Goal: Task Accomplishment & Management: Manage account settings

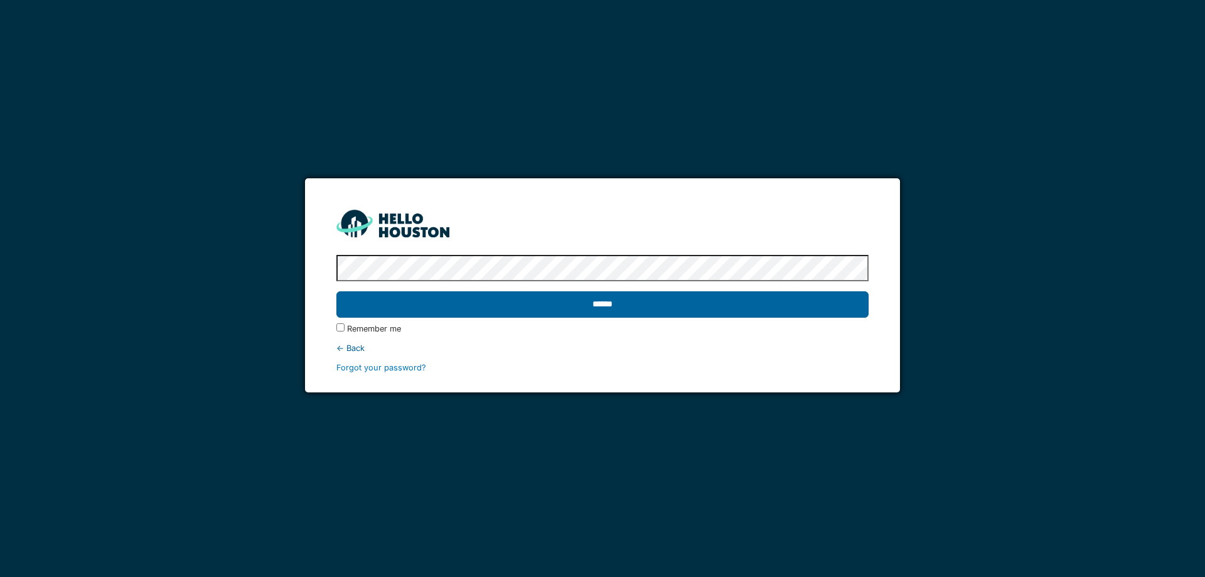
click at [597, 311] on input "******" at bounding box center [602, 304] width 532 height 26
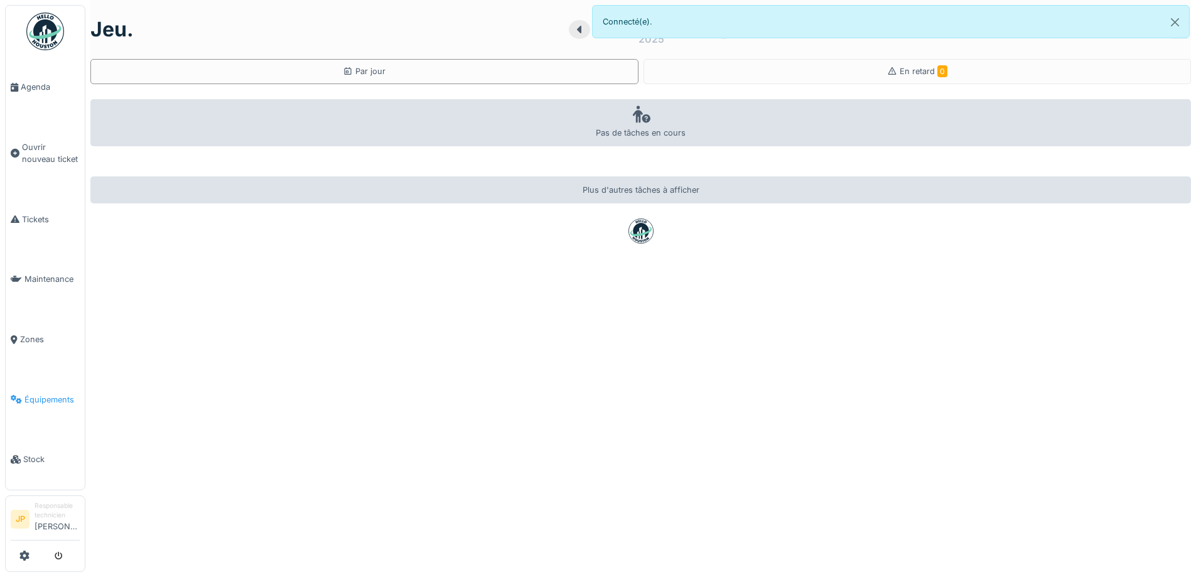
click at [38, 393] on span "Équipements" at bounding box center [51, 399] width 55 height 12
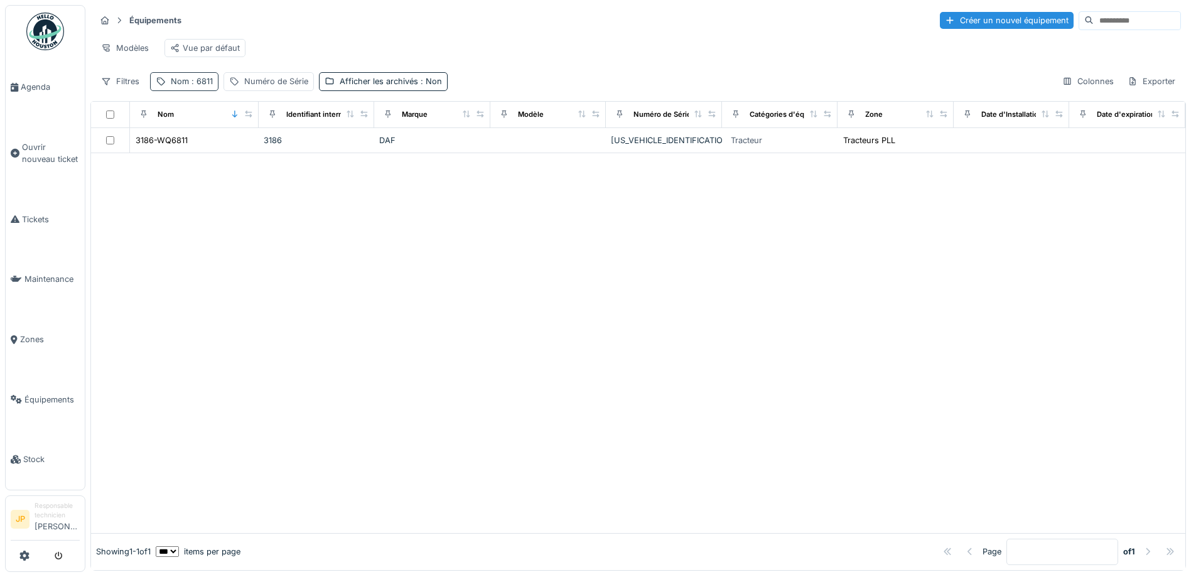
click at [199, 87] on div "Nom : 6811" at bounding box center [192, 81] width 42 height 12
drag, startPoint x: 191, startPoint y: 158, endPoint x: 116, endPoint y: 168, distance: 75.9
click at [120, 167] on body "Agenda Ouvrir nouveau ticket Tickets Maintenance Zones Équipements Stock JP Res…" at bounding box center [598, 288] width 1196 height 577
type input "****"
click at [538, 265] on div at bounding box center [638, 343] width 1094 height 380
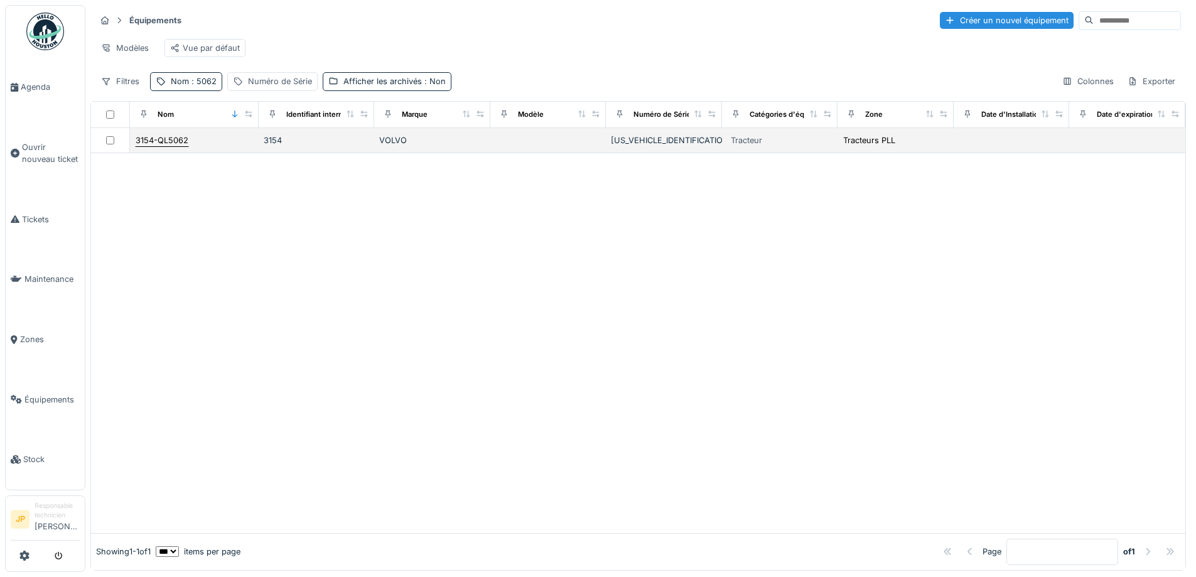
click at [163, 144] on div "3154-QL5062" at bounding box center [162, 140] width 53 height 12
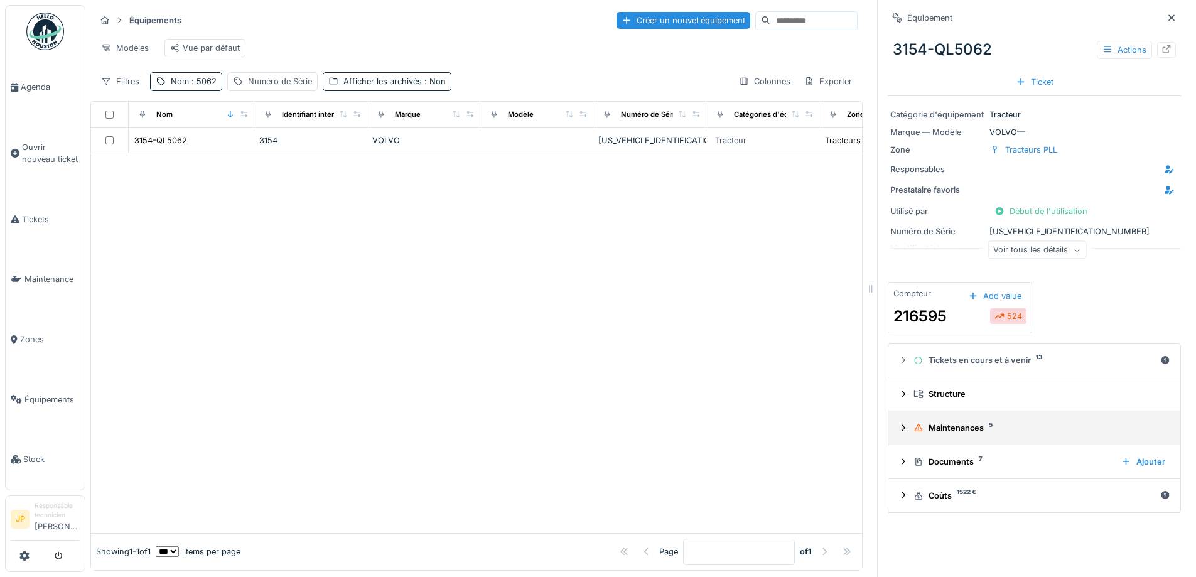
click at [971, 436] on summary "Maintenances 5" at bounding box center [1034, 427] width 282 height 23
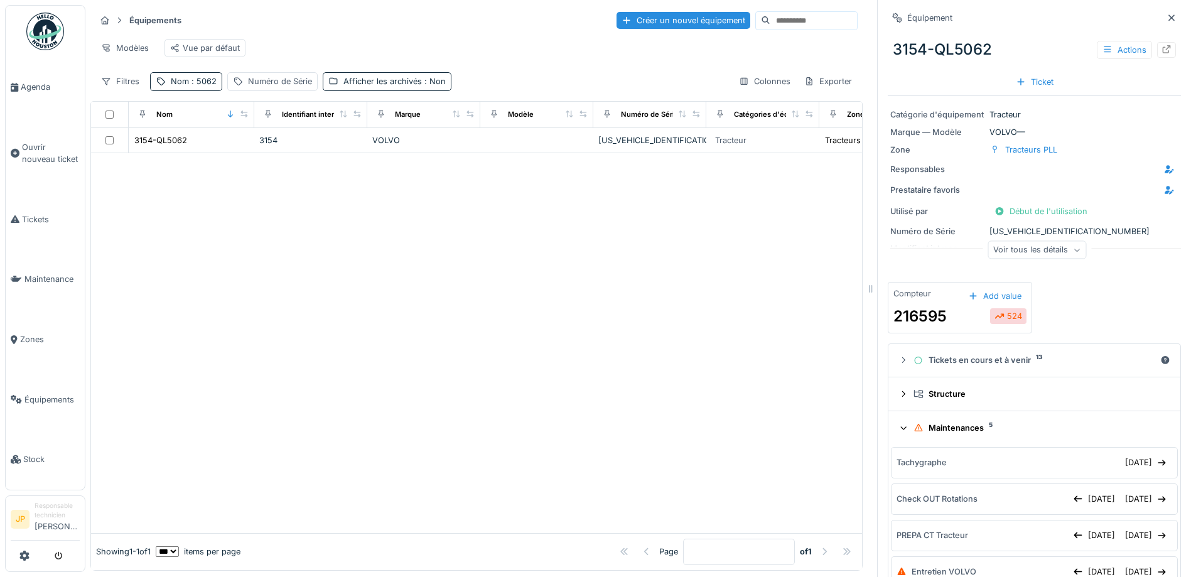
click at [946, 431] on div "Maintenances 5" at bounding box center [1039, 428] width 252 height 12
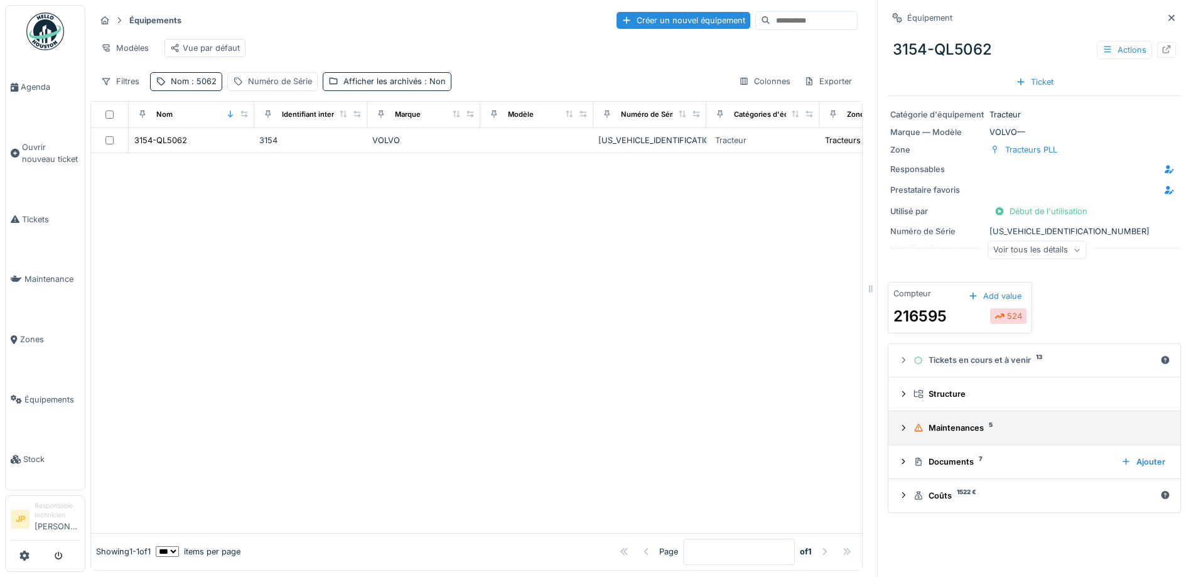
scroll to position [9, 0]
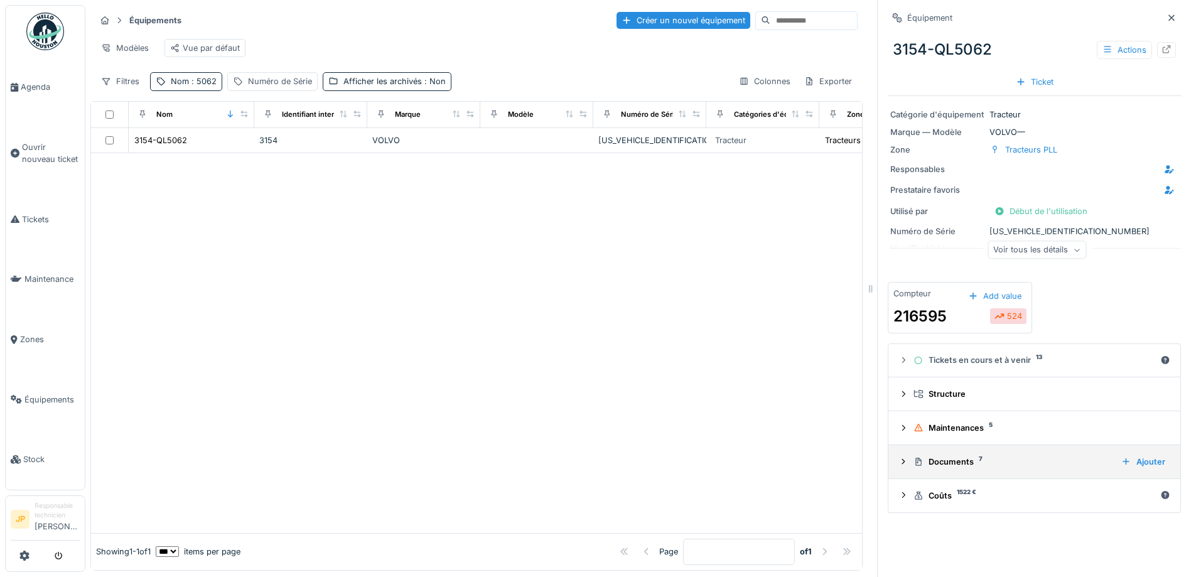
click at [953, 456] on div "Documents 7" at bounding box center [1012, 462] width 198 height 12
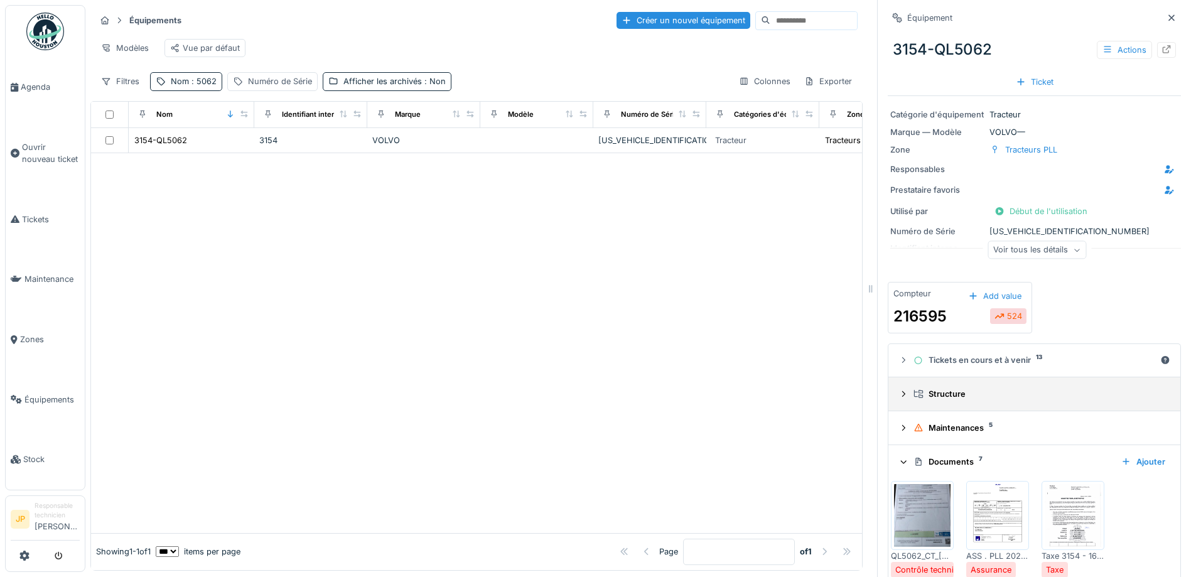
scroll to position [251, 0]
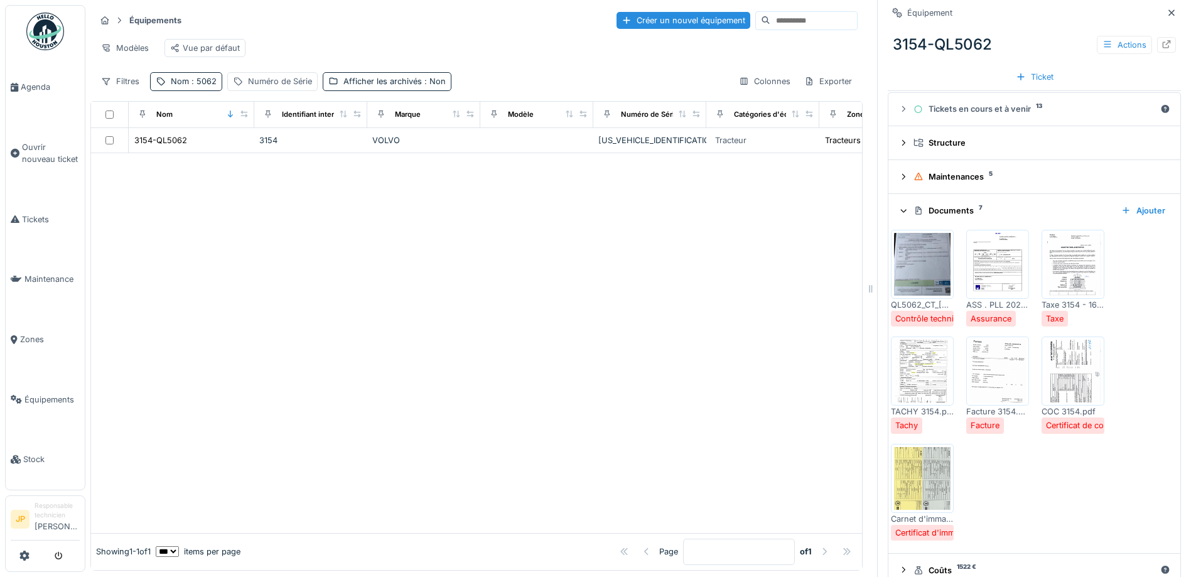
click at [914, 263] on img at bounding box center [922, 264] width 56 height 63
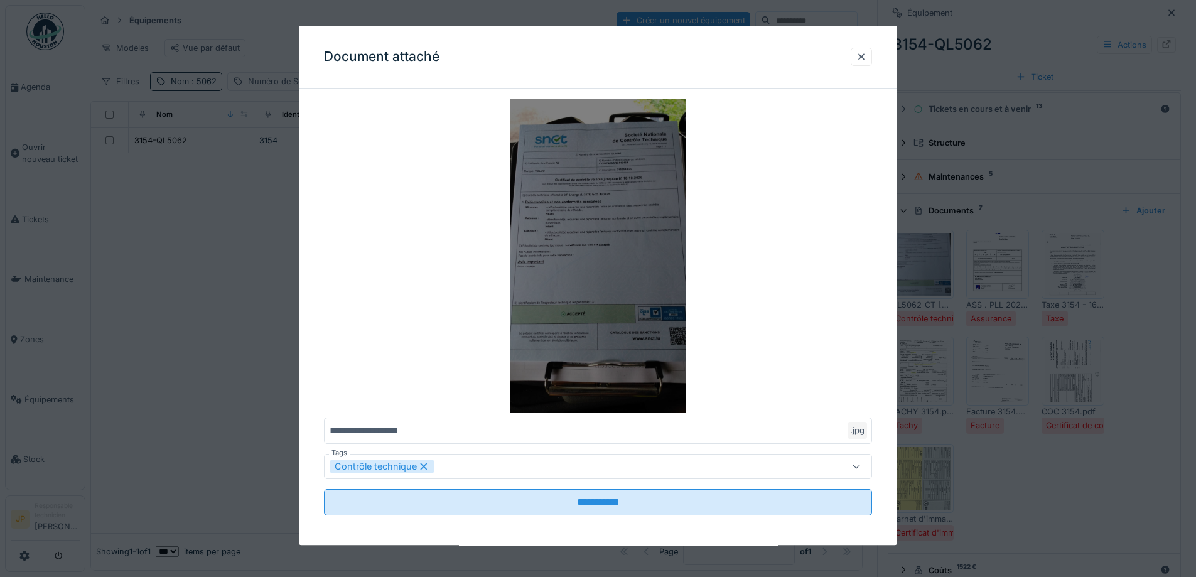
click at [596, 242] on img at bounding box center [598, 256] width 548 height 314
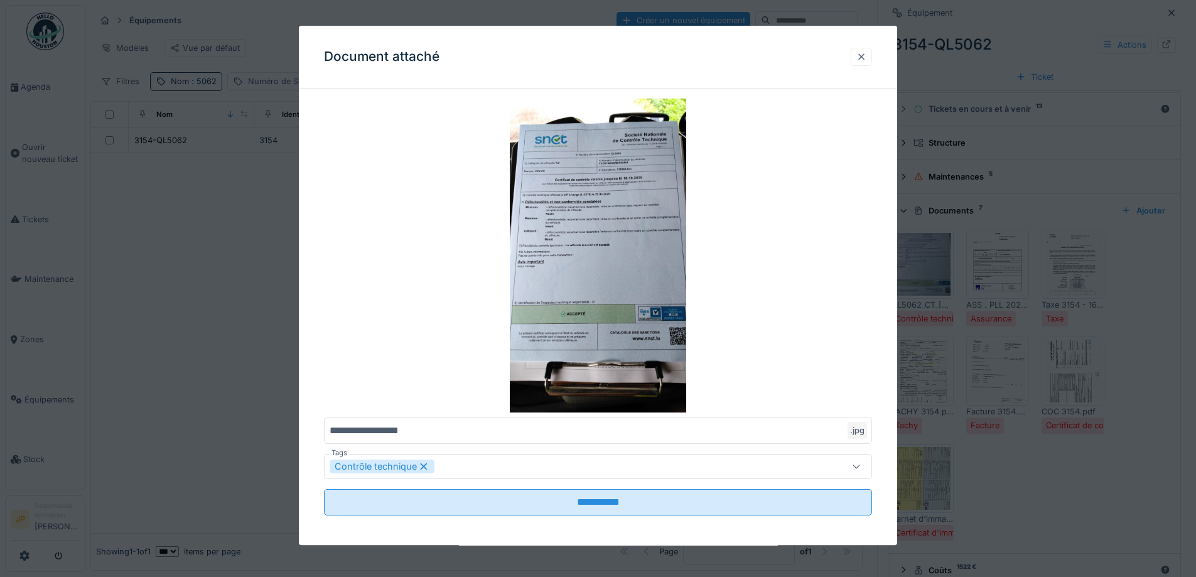
click at [872, 58] on div at bounding box center [860, 57] width 21 height 18
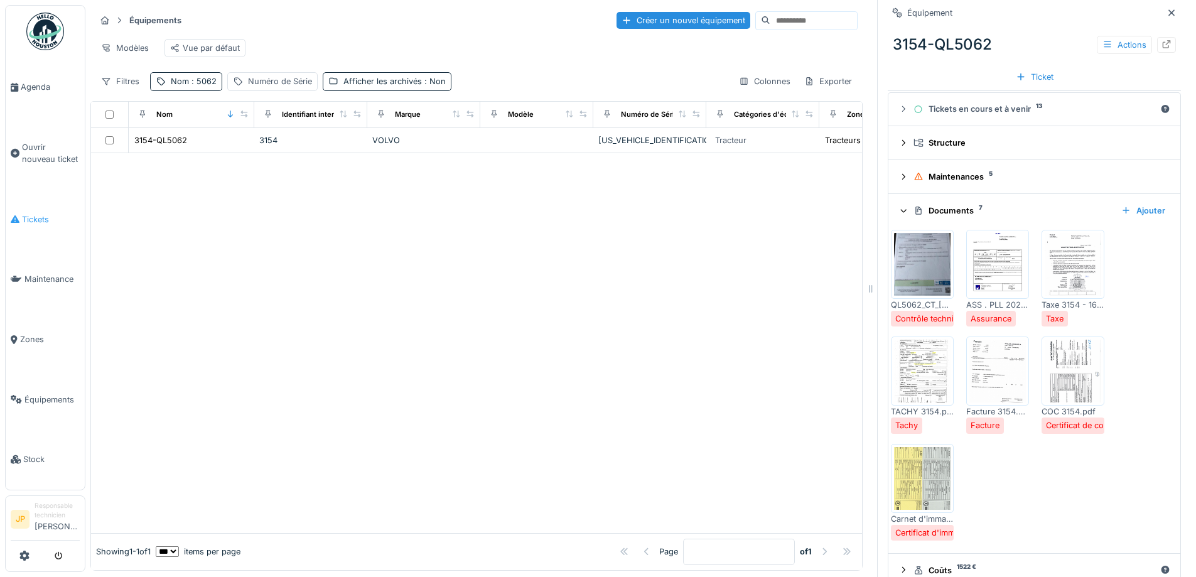
click at [31, 220] on span "Tickets" at bounding box center [51, 219] width 58 height 12
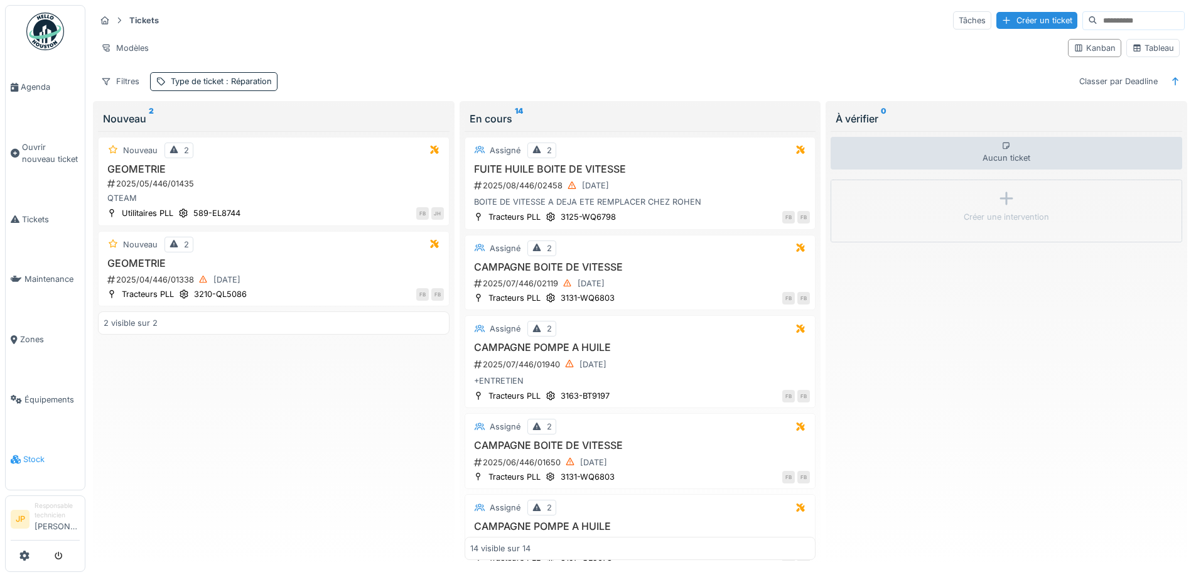
click at [41, 453] on span "Stock" at bounding box center [51, 459] width 56 height 12
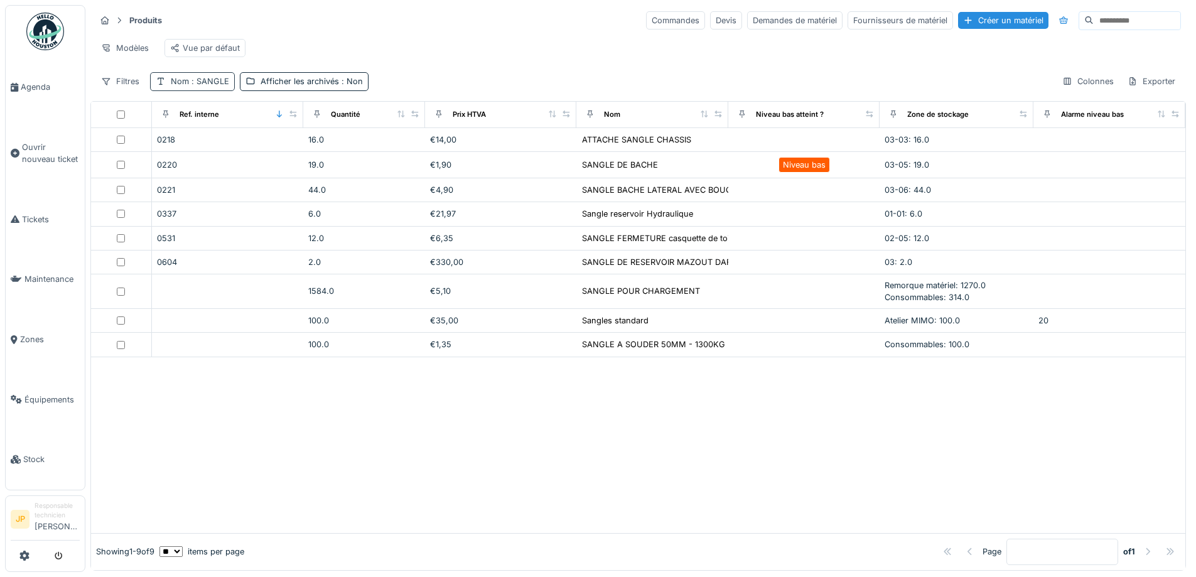
click at [223, 86] on span ": SANGLE" at bounding box center [209, 81] width 40 height 9
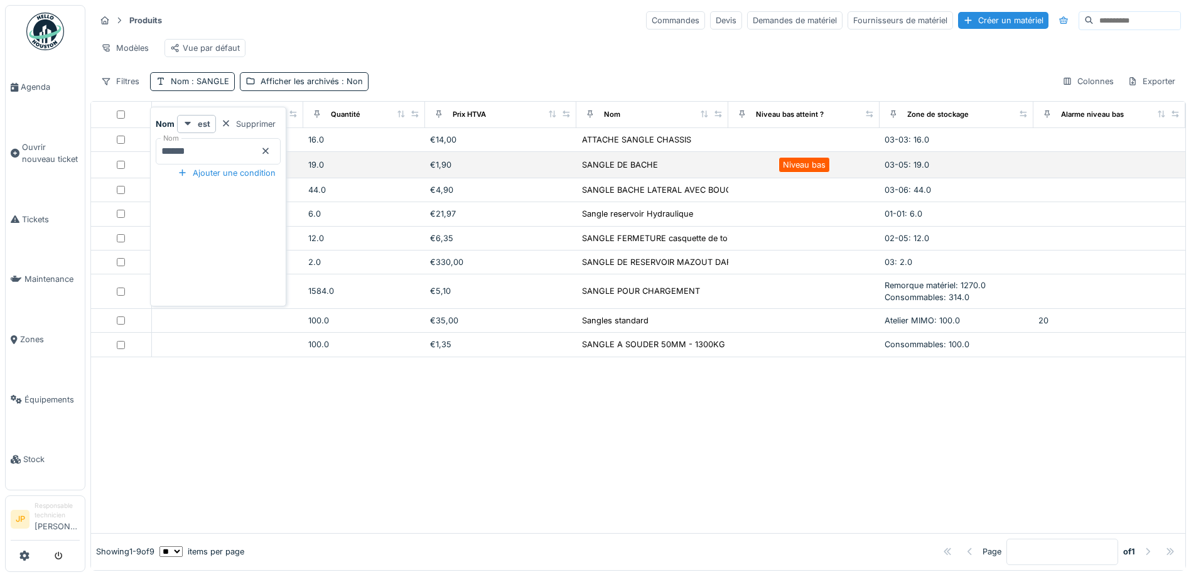
drag, startPoint x: 235, startPoint y: 149, endPoint x: 105, endPoint y: 170, distance: 131.6
click at [108, 170] on body "Agenda Ouvrir nouveau ticket Tickets Maintenance Zones Équipements Stock JP Res…" at bounding box center [598, 288] width 1196 height 577
type input "******"
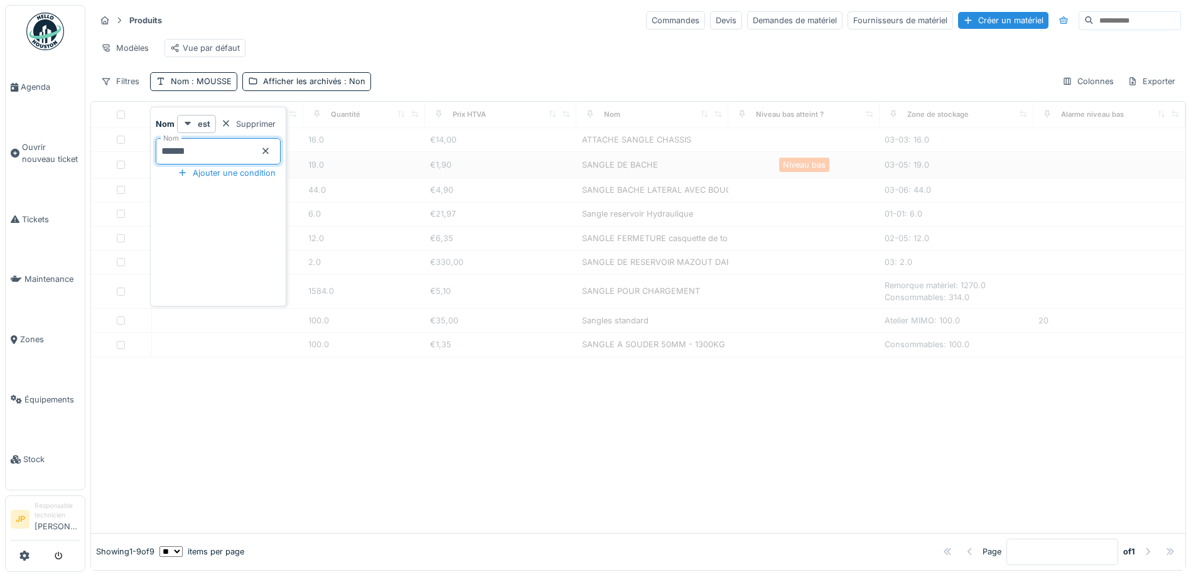
click at [513, 40] on div "Modèles Vue par défaut" at bounding box center [637, 48] width 1085 height 28
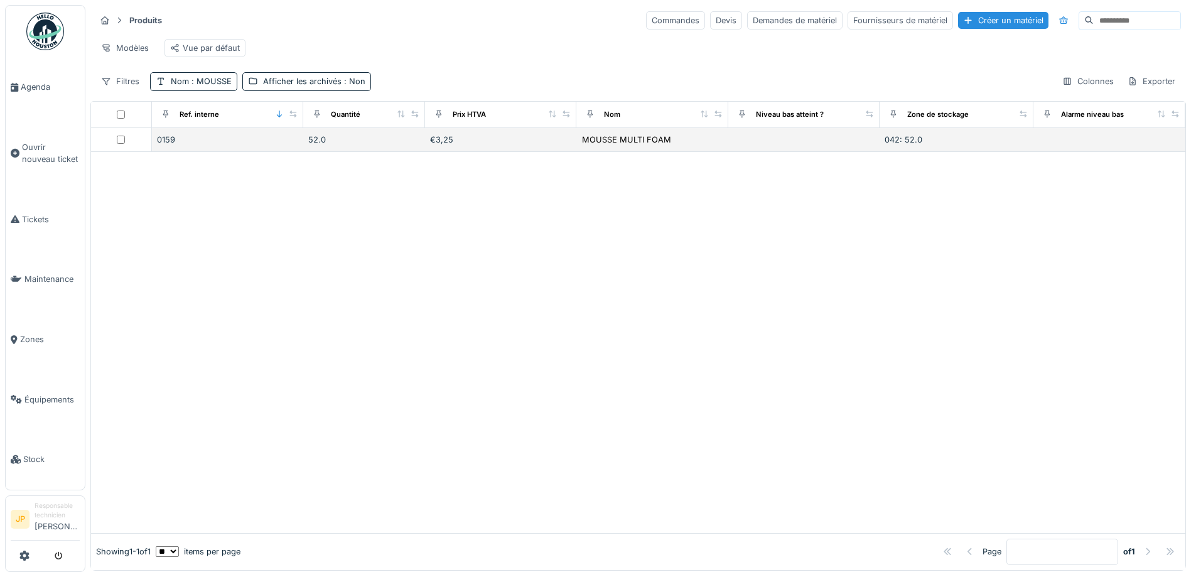
click at [576, 152] on td "MOUSSE MULTI FOAM" at bounding box center [652, 140] width 152 height 24
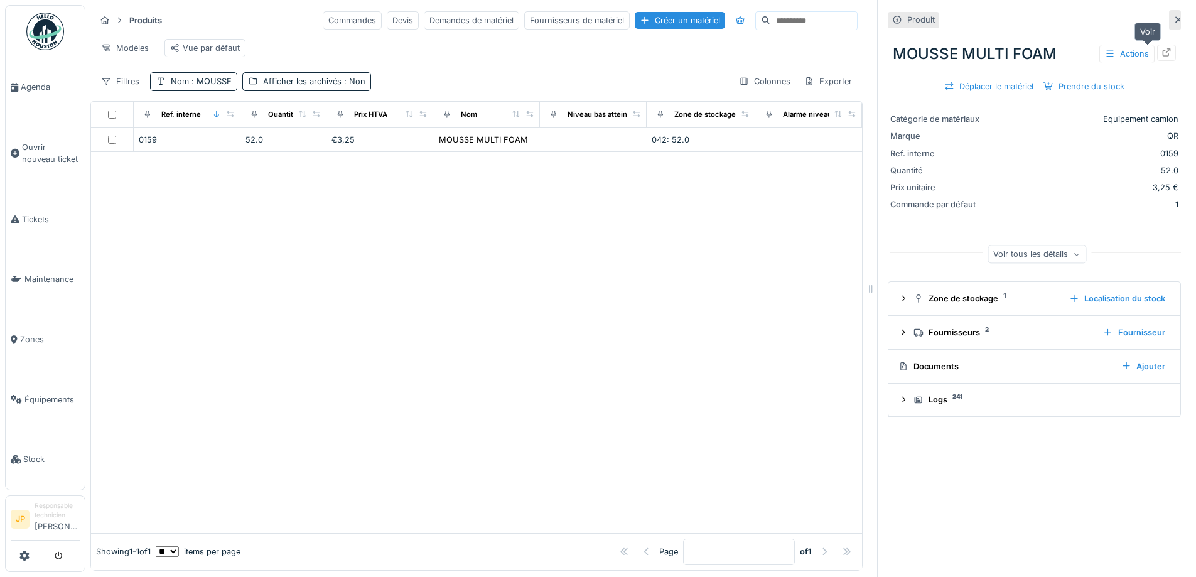
click at [1161, 53] on icon at bounding box center [1166, 52] width 10 height 8
click at [211, 86] on span ": MOUSSE" at bounding box center [210, 81] width 43 height 9
drag, startPoint x: 225, startPoint y: 149, endPoint x: 148, endPoint y: 164, distance: 78.6
click at [148, 164] on body "Agenda Ouvrir nouveau ticket Tickets Maintenance Zones Équipements Stock JP Res…" at bounding box center [598, 288] width 1196 height 577
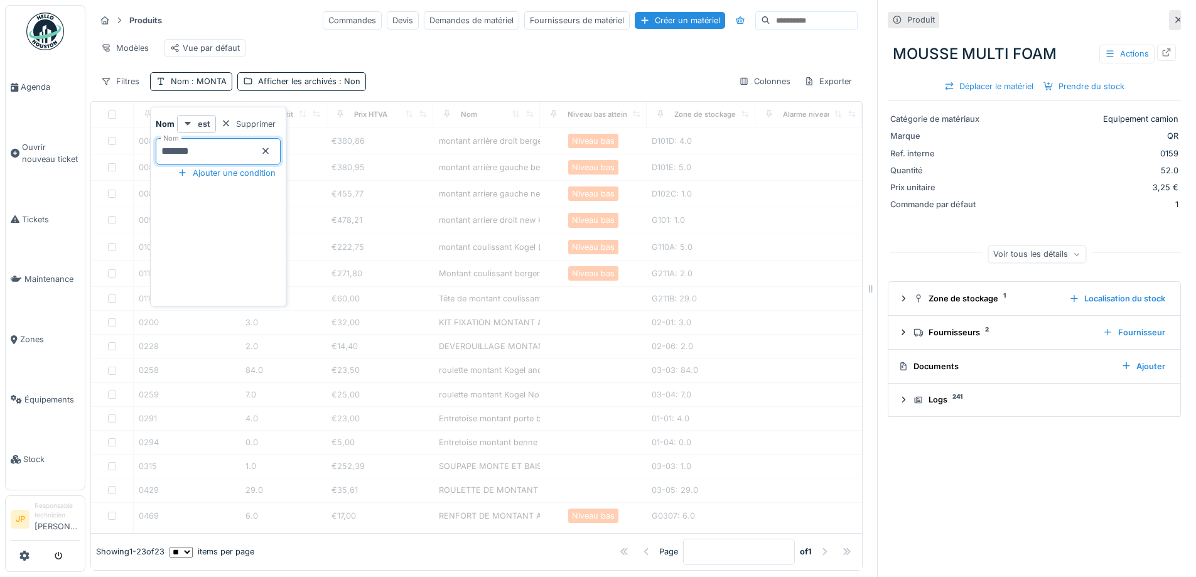
type input "*******"
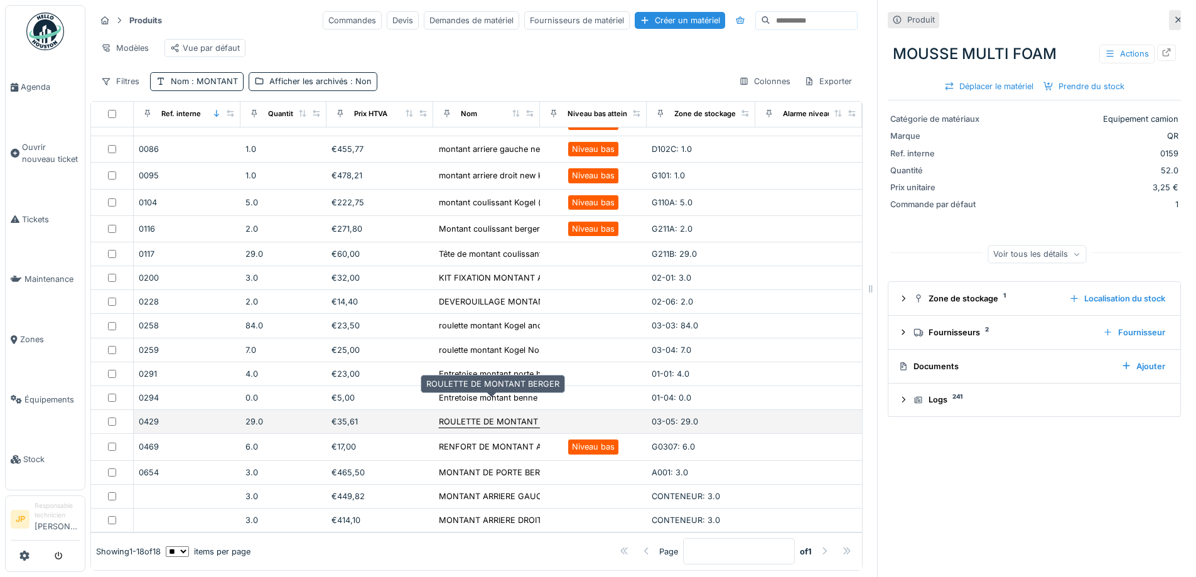
scroll to position [9, 0]
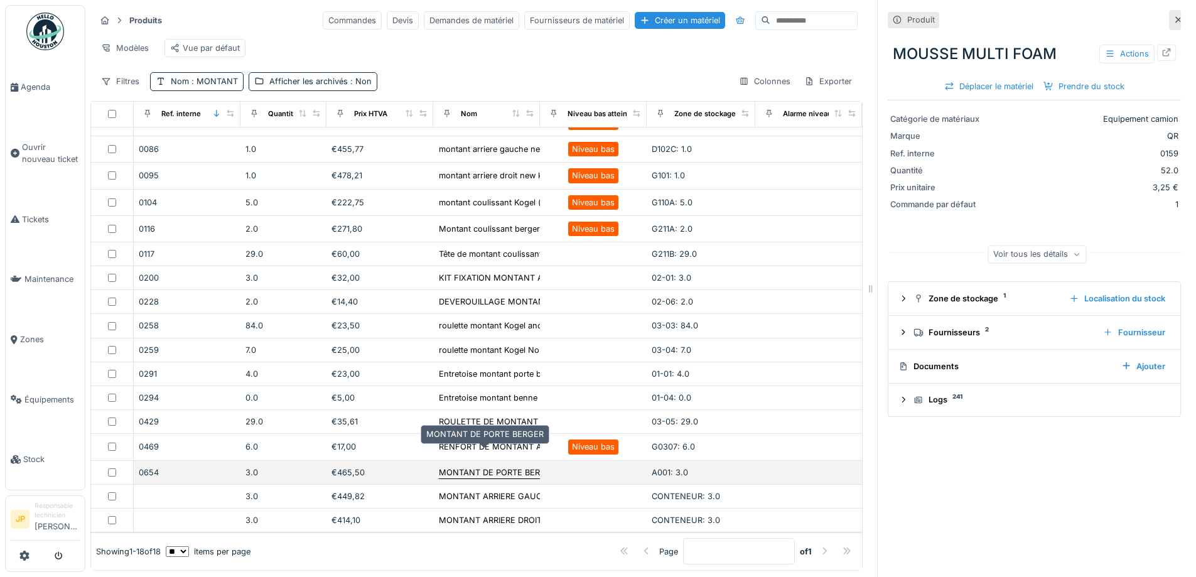
click at [487, 466] on div "MONTANT DE PORTE BERGER" at bounding box center [497, 472] width 117 height 12
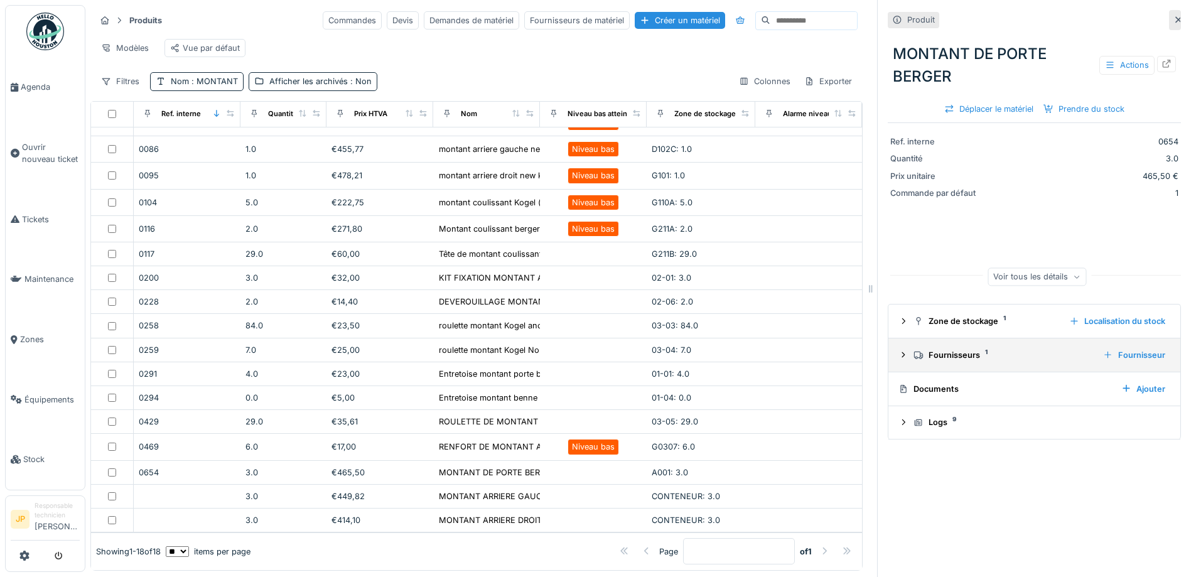
click at [938, 349] on div "Fournisseurs 1" at bounding box center [1002, 355] width 179 height 12
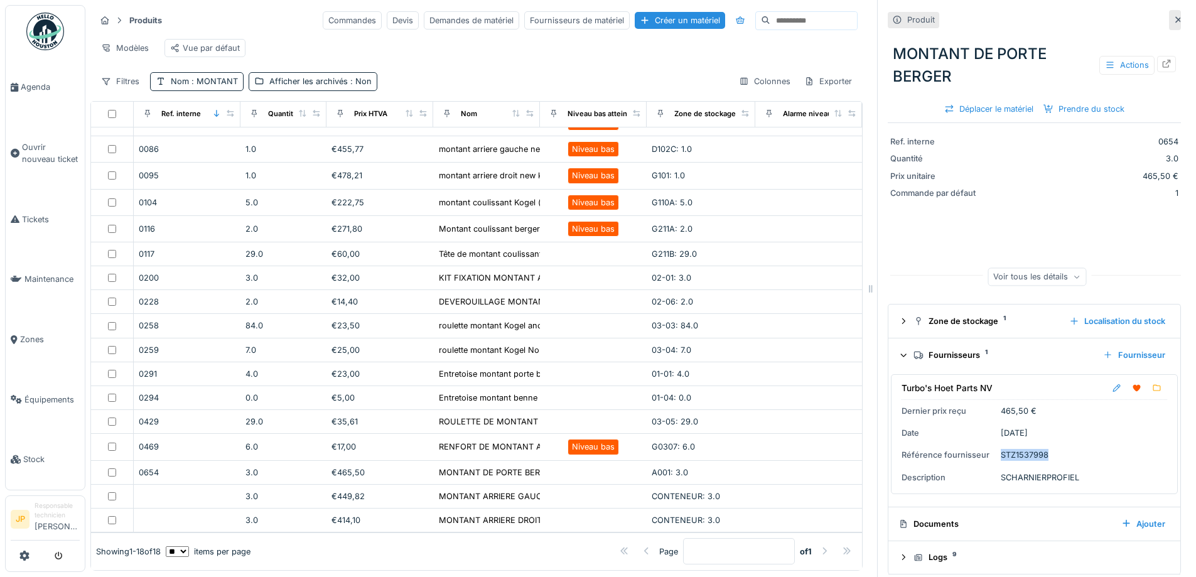
drag, startPoint x: 1040, startPoint y: 446, endPoint x: 1012, endPoint y: 444, distance: 28.3
click at [988, 454] on div "Turbo's Hoet Parts NV Dernier prix reçu 465,50 € Date 12/09/2025 Référence four…" at bounding box center [1034, 434] width 287 height 120
copy div "Référence fournisseur STZ1537998"
click at [47, 218] on span "Tickets" at bounding box center [51, 219] width 58 height 12
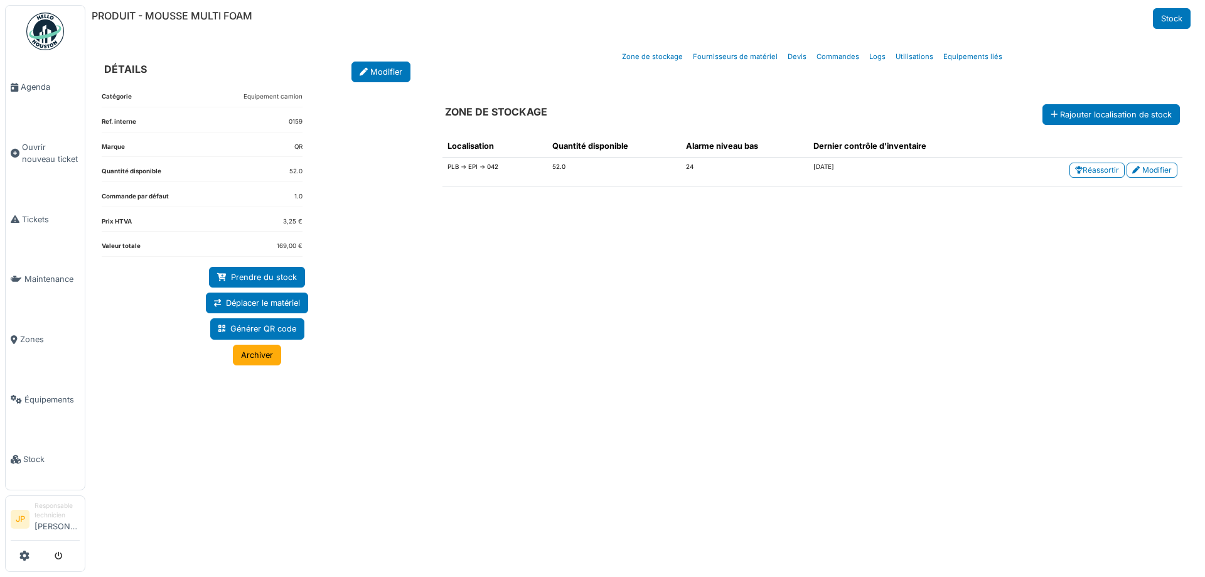
select select "***"
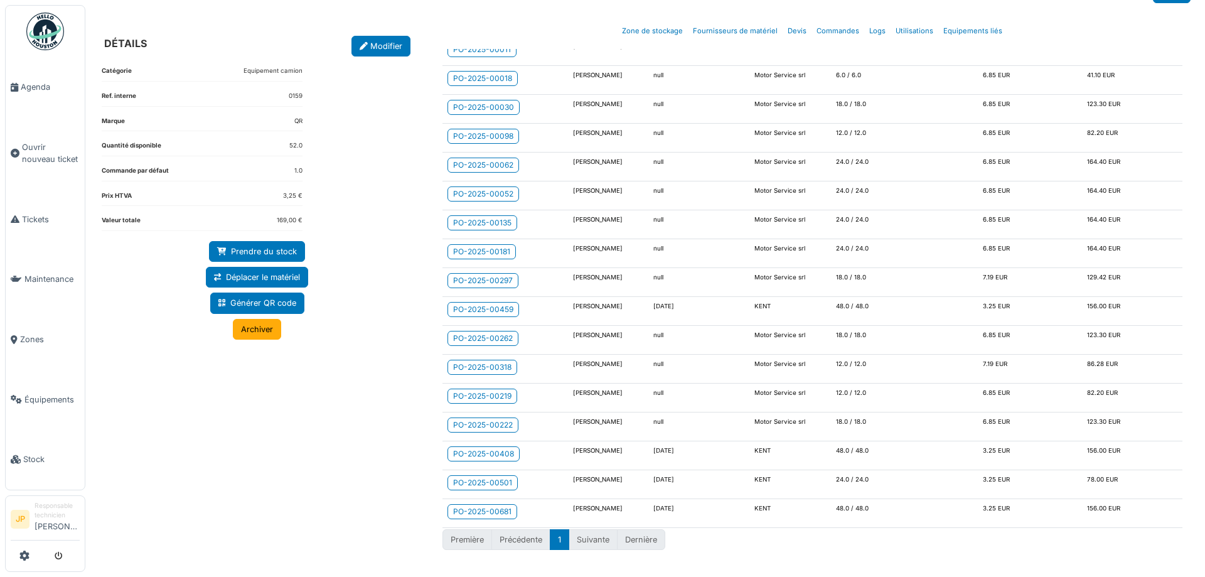
scroll to position [39, 0]
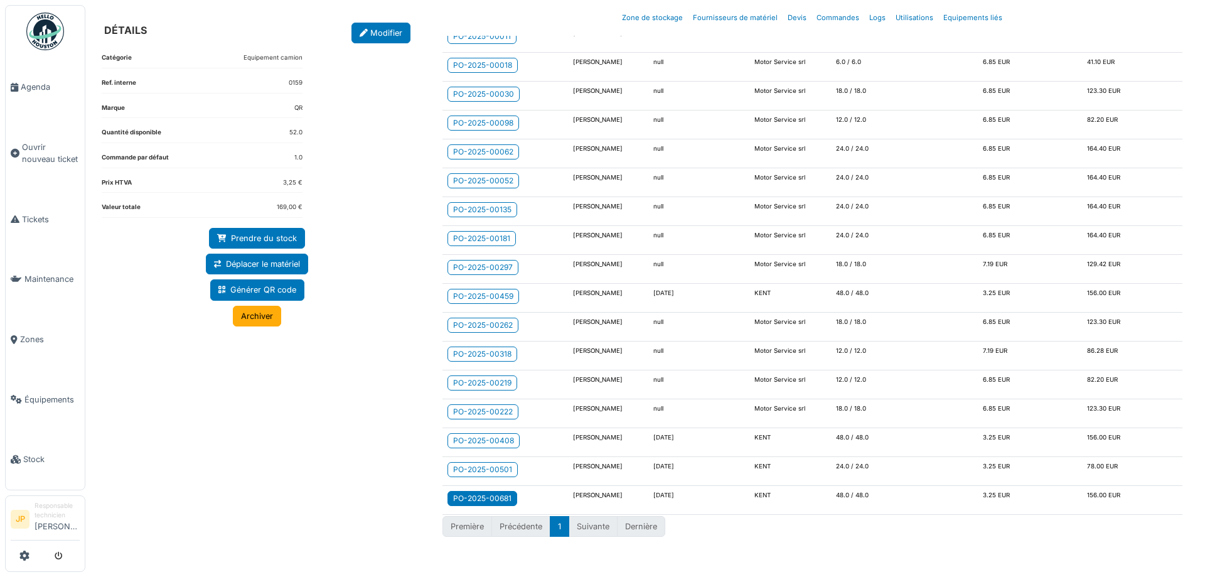
click at [484, 501] on div "PO-2025-00681" at bounding box center [482, 498] width 58 height 11
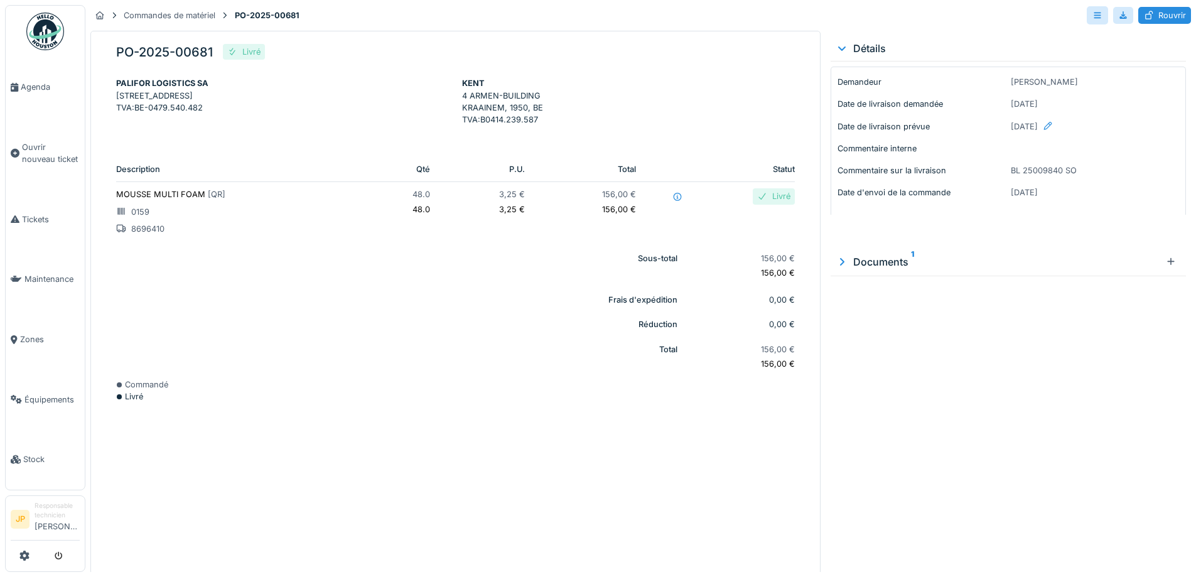
click at [882, 262] on div "Documents 1" at bounding box center [997, 261] width 325 height 15
click at [857, 321] on img at bounding box center [861, 320] width 56 height 63
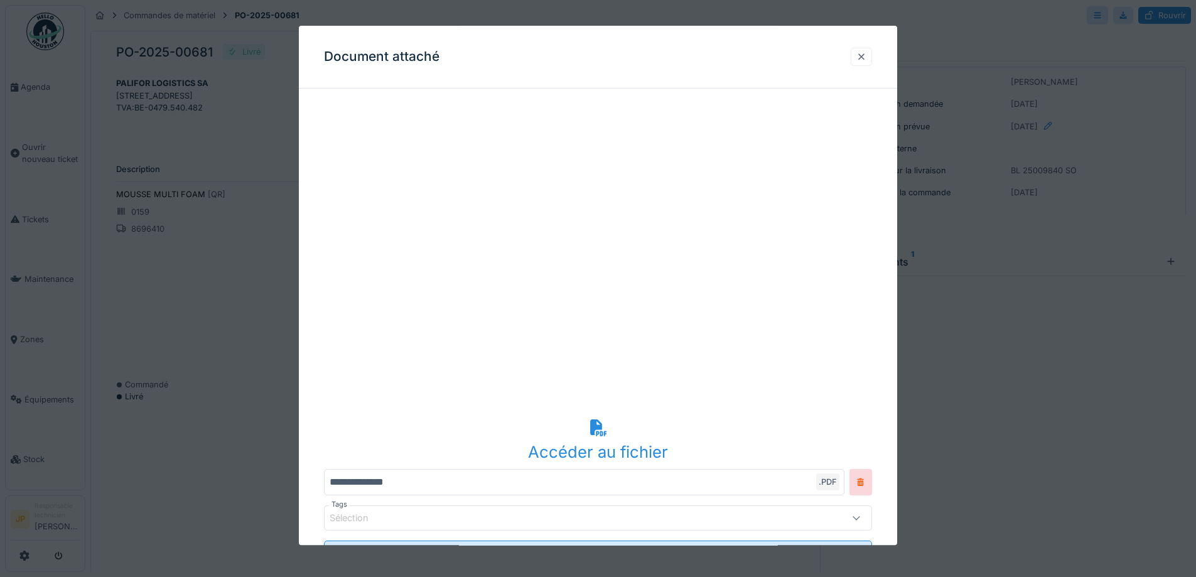
click at [865, 56] on div at bounding box center [861, 57] width 10 height 12
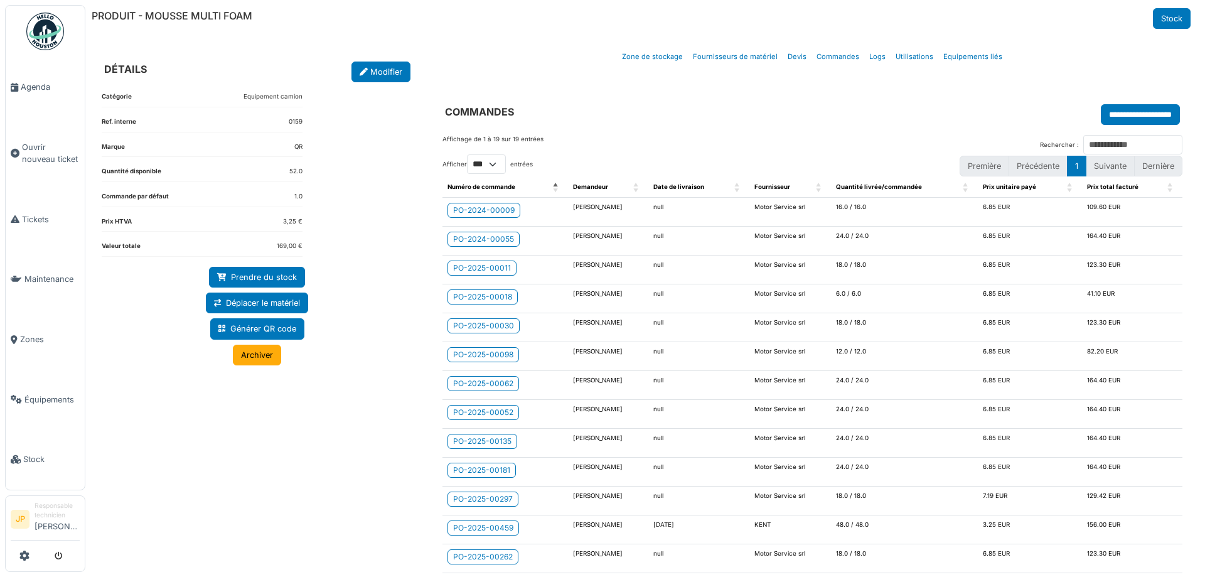
select select "***"
click at [489, 212] on div "PO-2024-00009" at bounding box center [484, 210] width 62 height 11
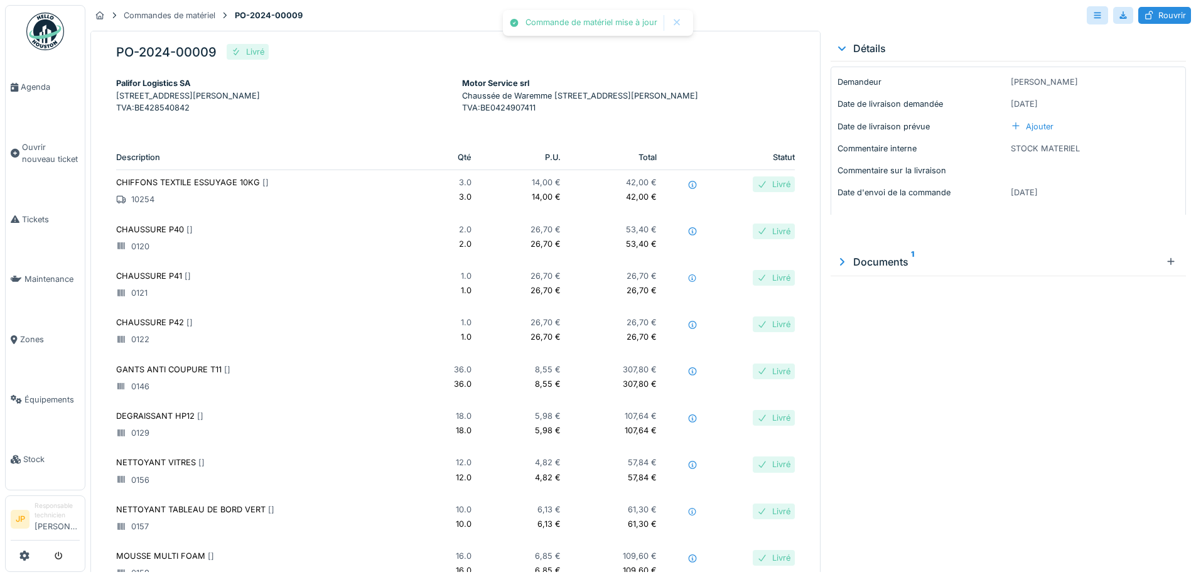
click at [891, 267] on div "Documents 1" at bounding box center [997, 261] width 325 height 15
click at [872, 315] on img at bounding box center [861, 320] width 56 height 63
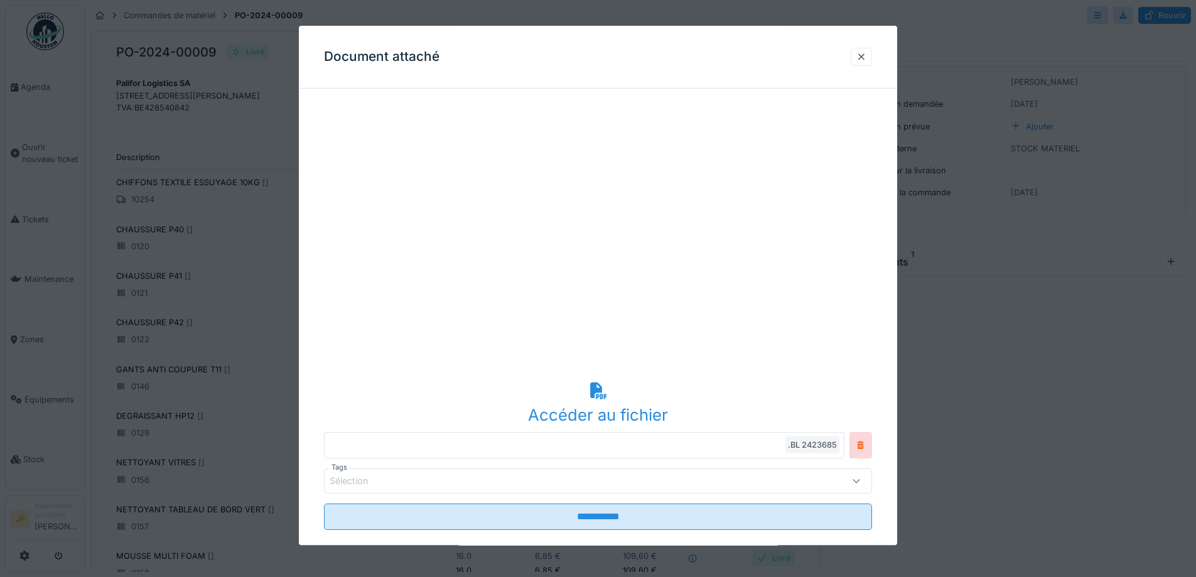
scroll to position [57, 0]
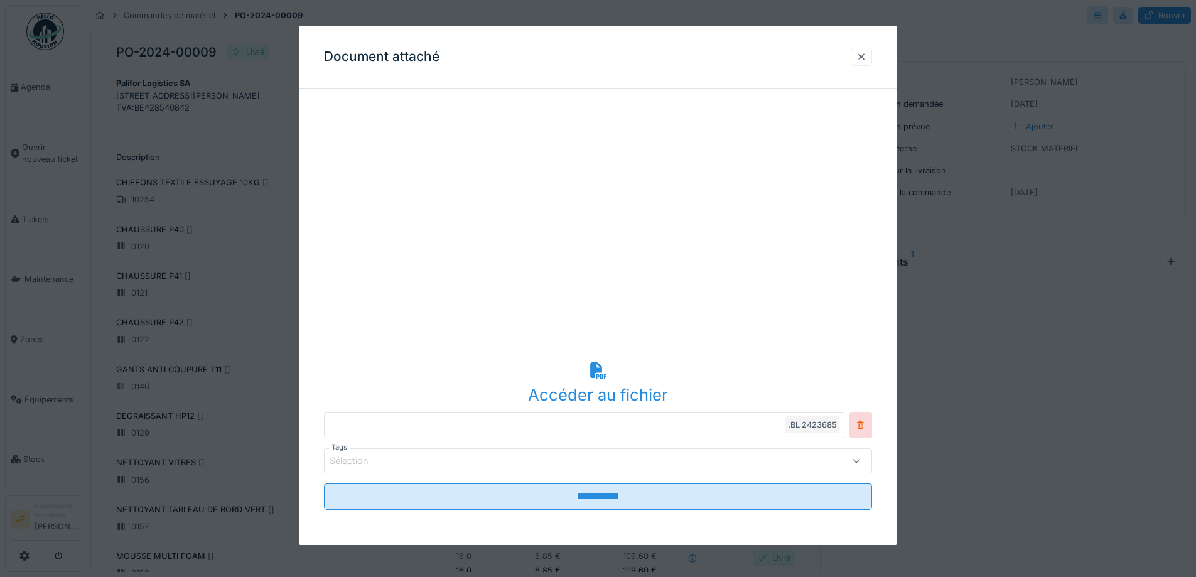
click at [865, 57] on div at bounding box center [861, 57] width 10 height 12
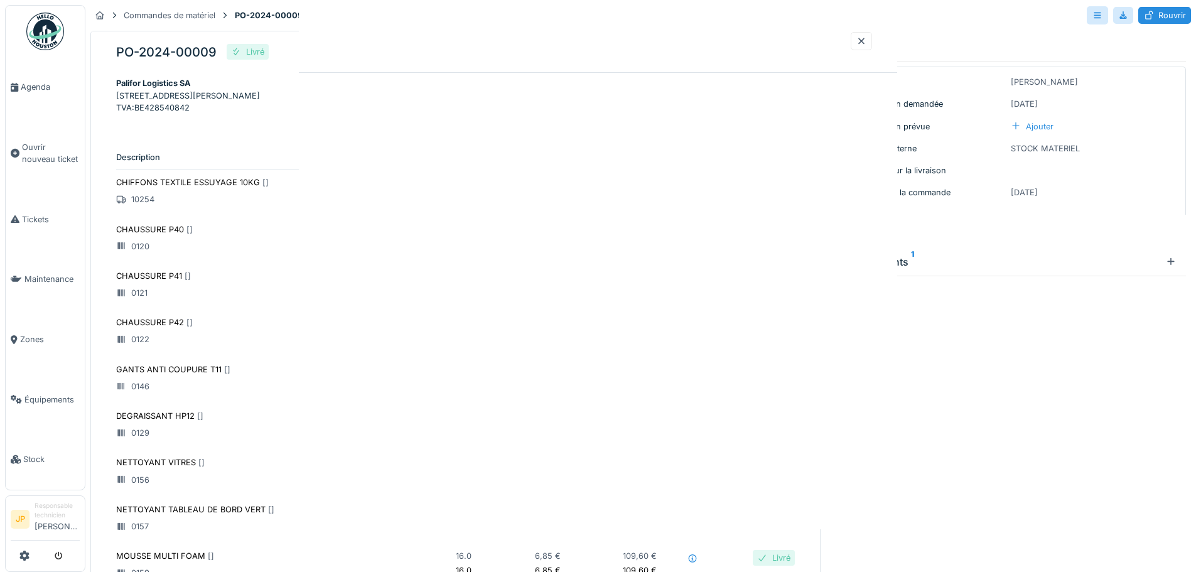
scroll to position [0, 0]
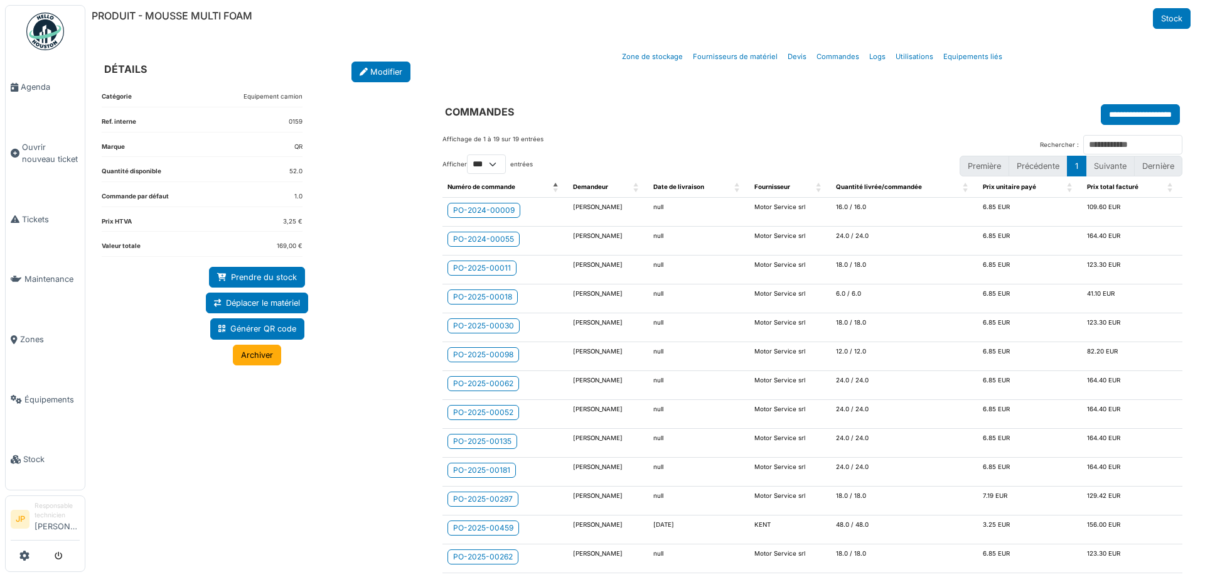
select select "***"
click at [484, 236] on div "PO-2024-00055" at bounding box center [483, 238] width 61 height 11
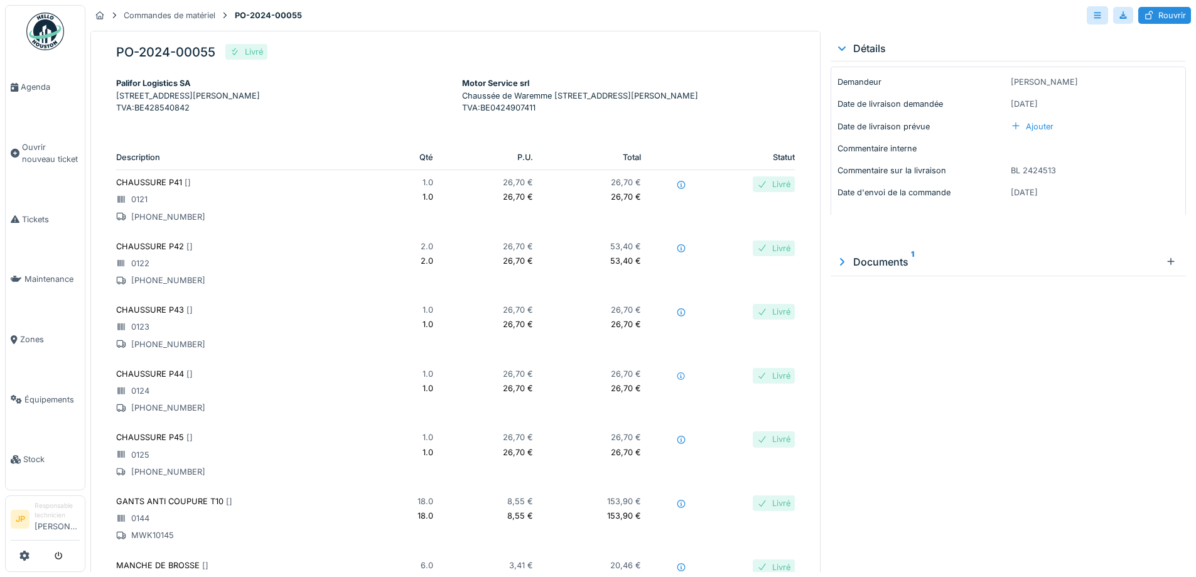
click at [871, 254] on div "Documents 1" at bounding box center [997, 261] width 325 height 15
click at [869, 339] on img at bounding box center [861, 320] width 56 height 63
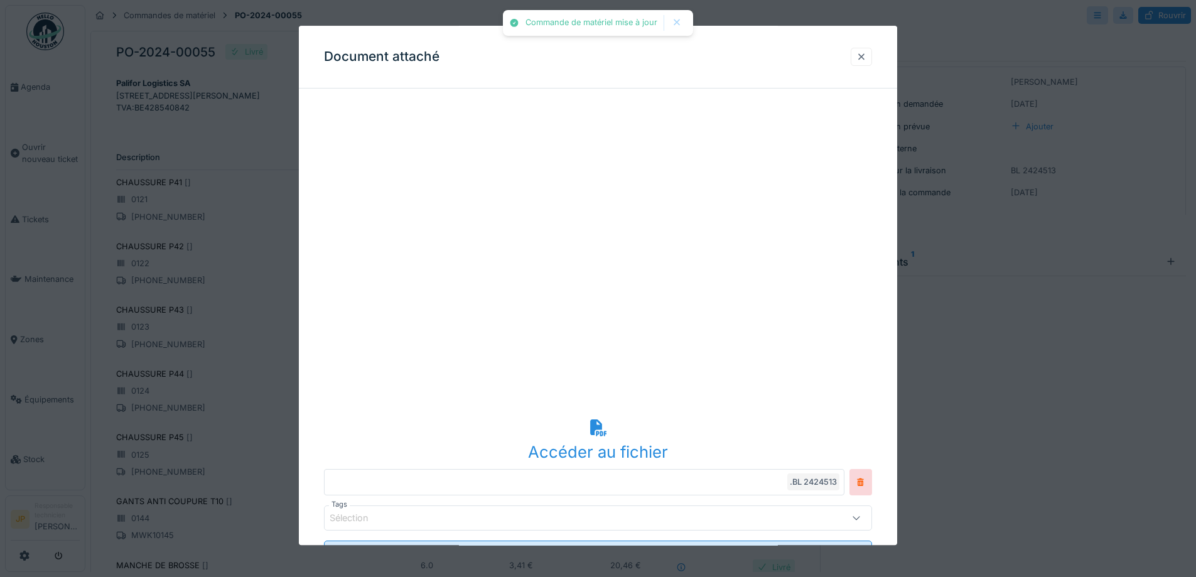
click at [862, 53] on div at bounding box center [861, 57] width 10 height 12
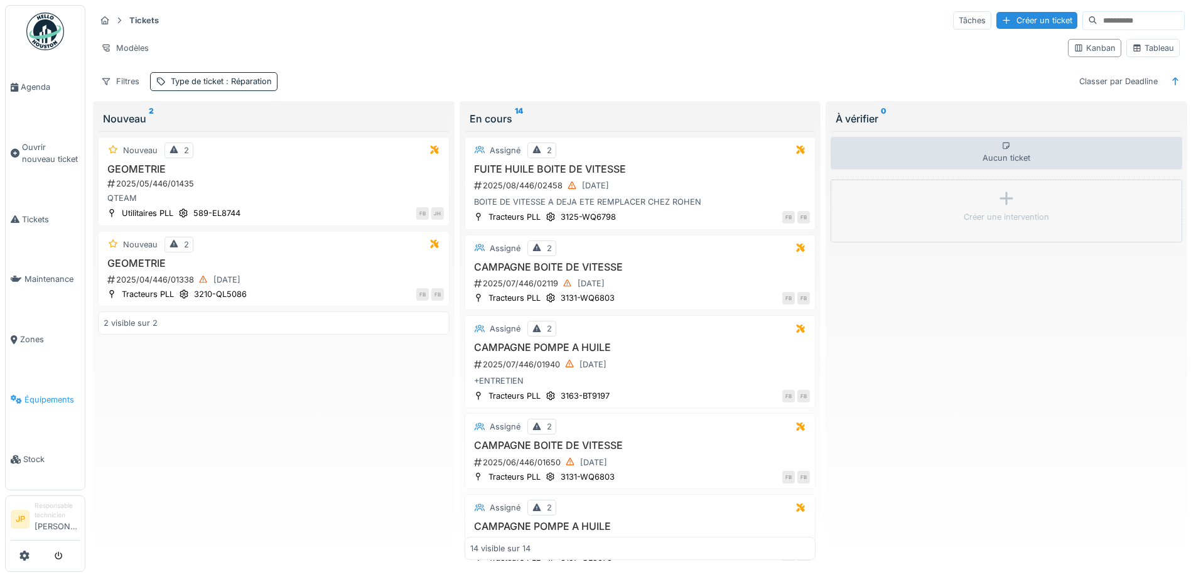
click at [47, 398] on link "Équipements" at bounding box center [45, 400] width 79 height 60
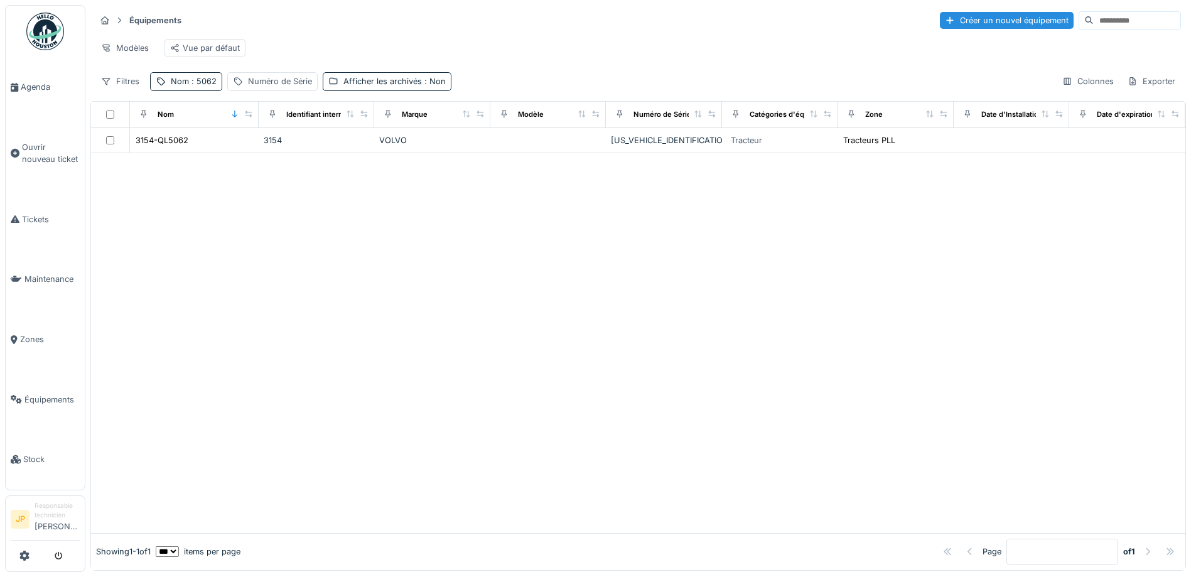
click at [203, 86] on span ": 5062" at bounding box center [203, 81] width 28 height 9
drag, startPoint x: 203, startPoint y: 105, endPoint x: 110, endPoint y: 172, distance: 114.1
click at [111, 172] on body "Agenda Ouvrir nouveau ticket Tickets Maintenance Zones Équipements Stock JP Res…" at bounding box center [598, 288] width 1196 height 577
type input "***"
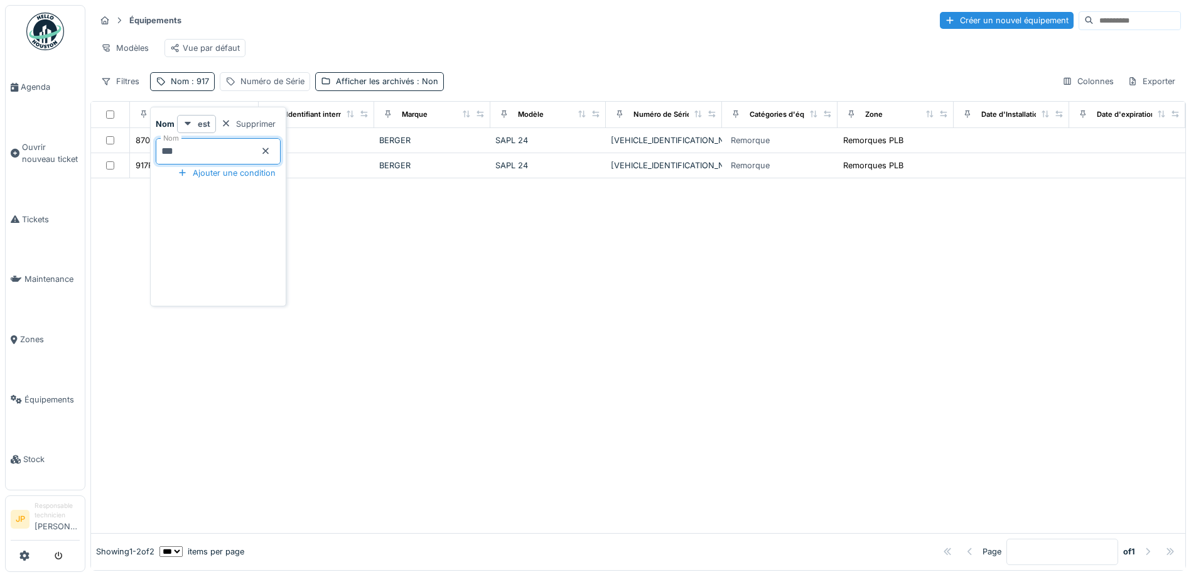
click at [530, 282] on div at bounding box center [638, 355] width 1094 height 354
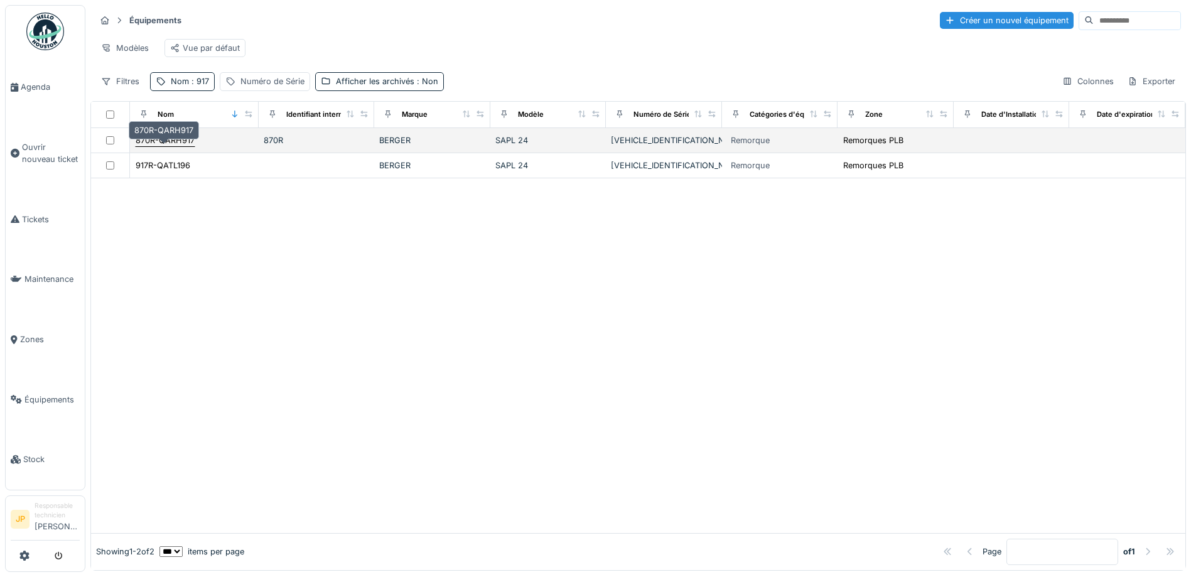
click at [159, 146] on div "870R-QARH917" at bounding box center [165, 140] width 59 height 12
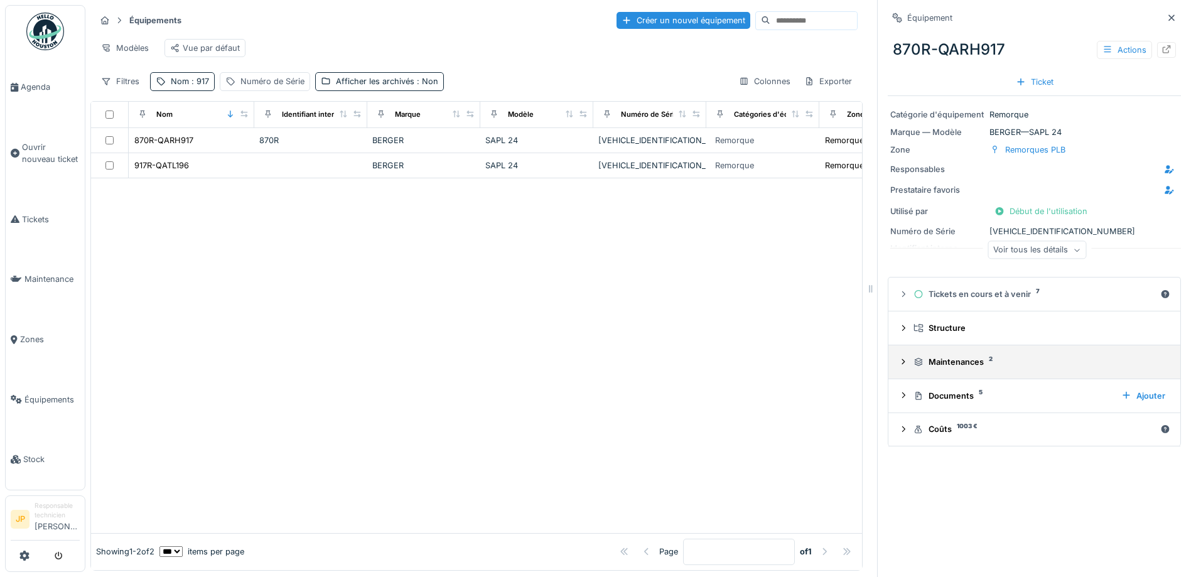
click at [933, 365] on div "Maintenances 2" at bounding box center [1039, 362] width 252 height 12
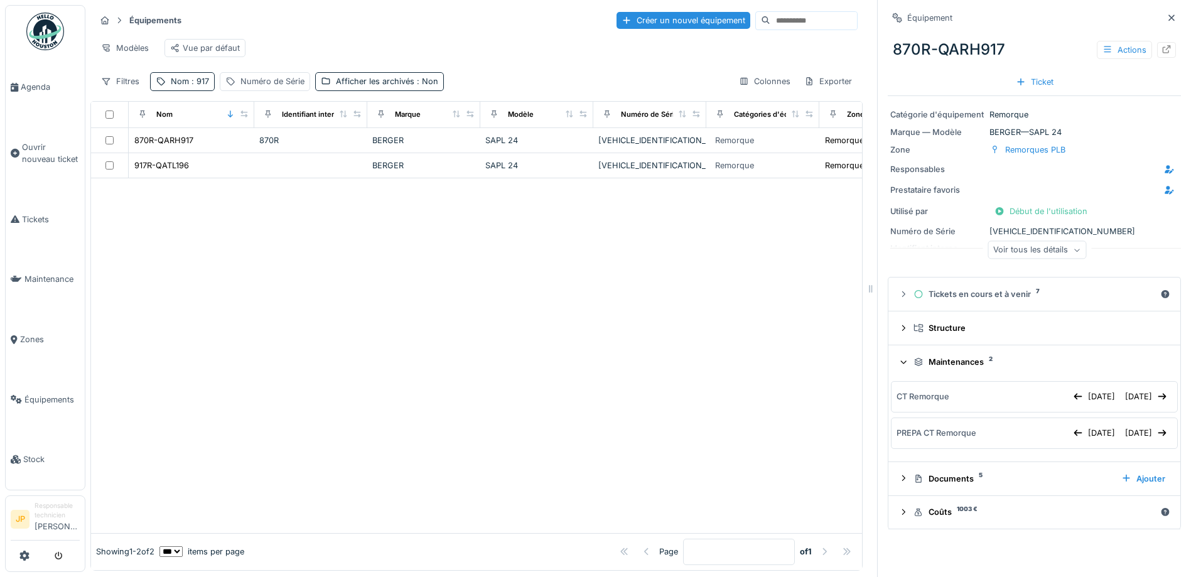
click at [941, 370] on summary "Maintenances 2" at bounding box center [1034, 361] width 282 height 23
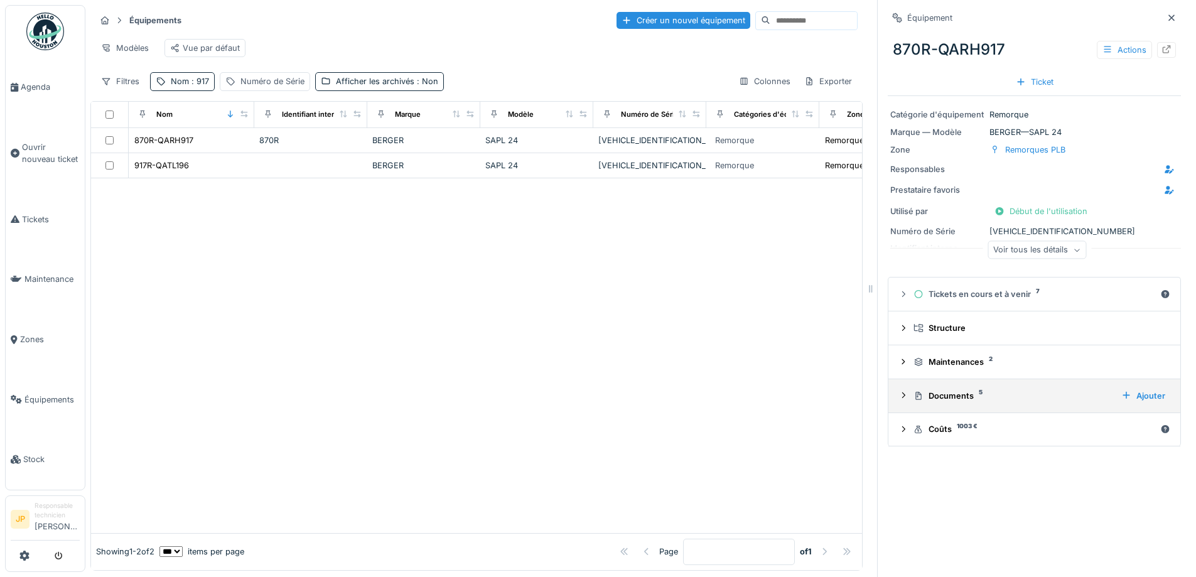
click at [932, 392] on div "Documents 5" at bounding box center [1012, 396] width 198 height 12
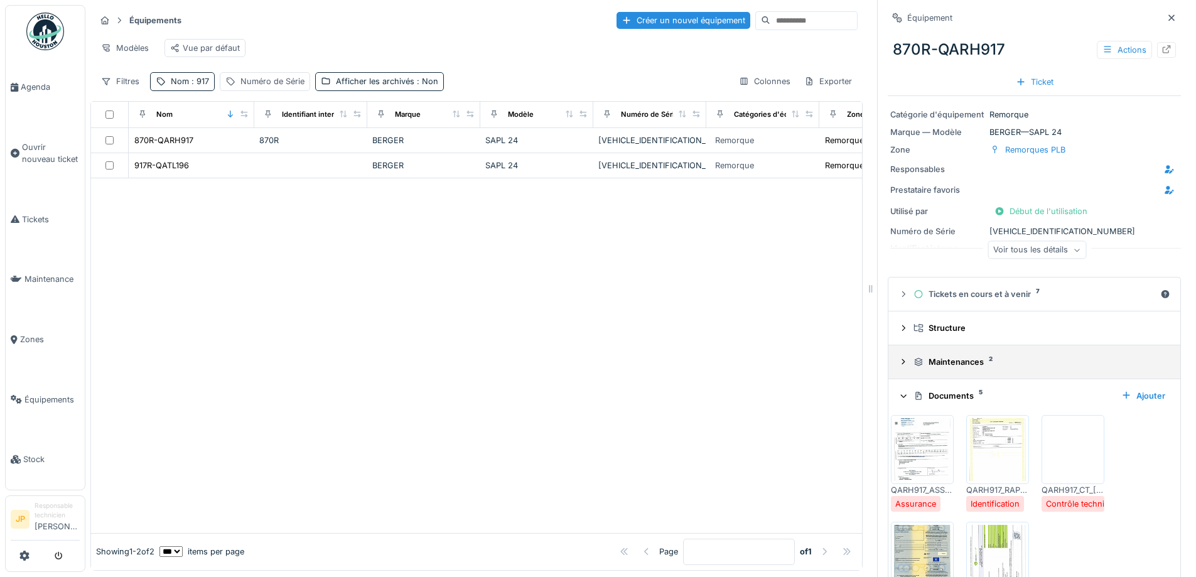
scroll to position [100, 0]
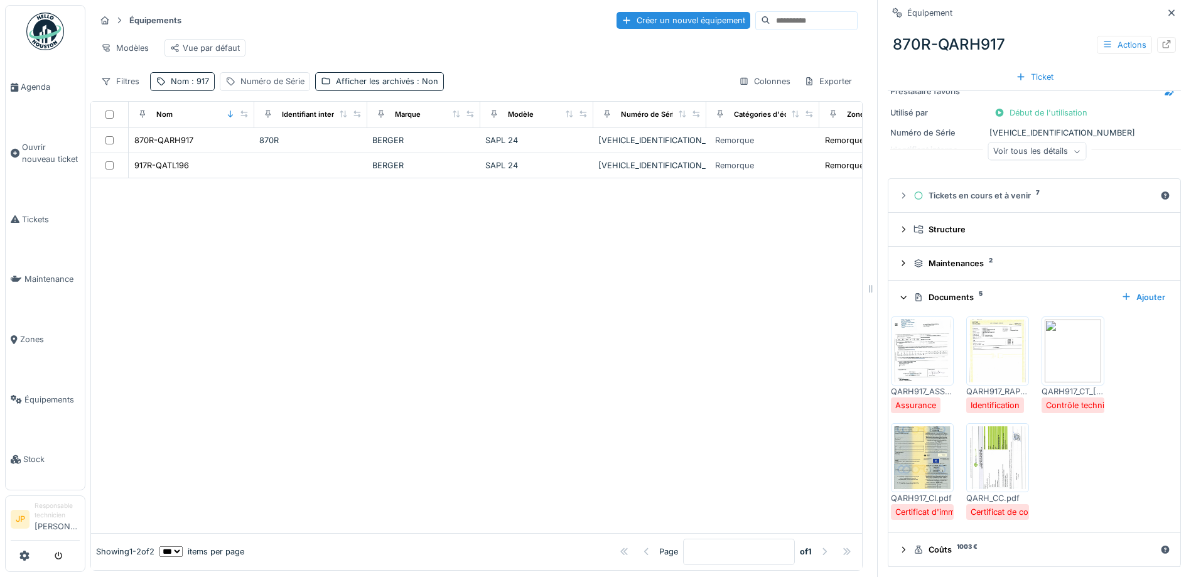
click at [1071, 350] on img at bounding box center [1072, 350] width 56 height 63
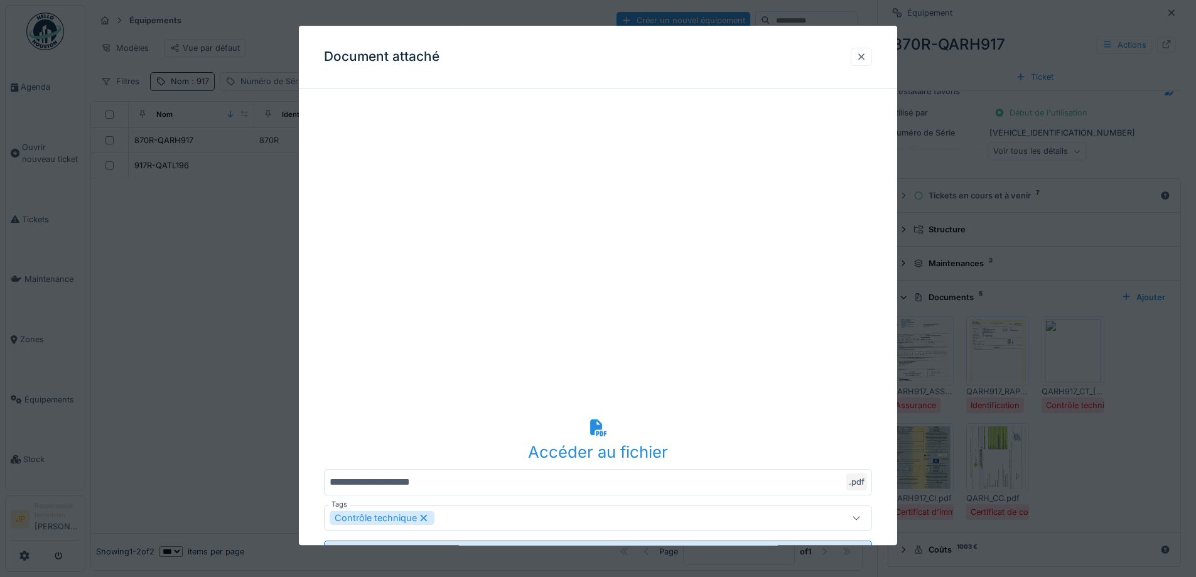
click at [866, 56] on div at bounding box center [861, 57] width 10 height 12
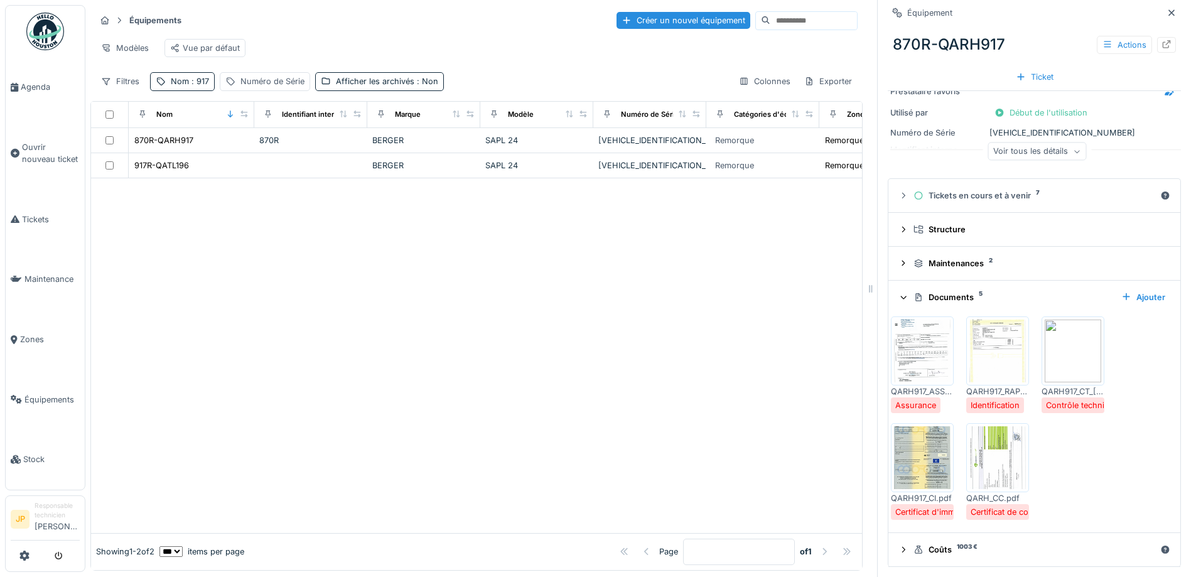
click at [1069, 328] on img at bounding box center [1072, 350] width 56 height 63
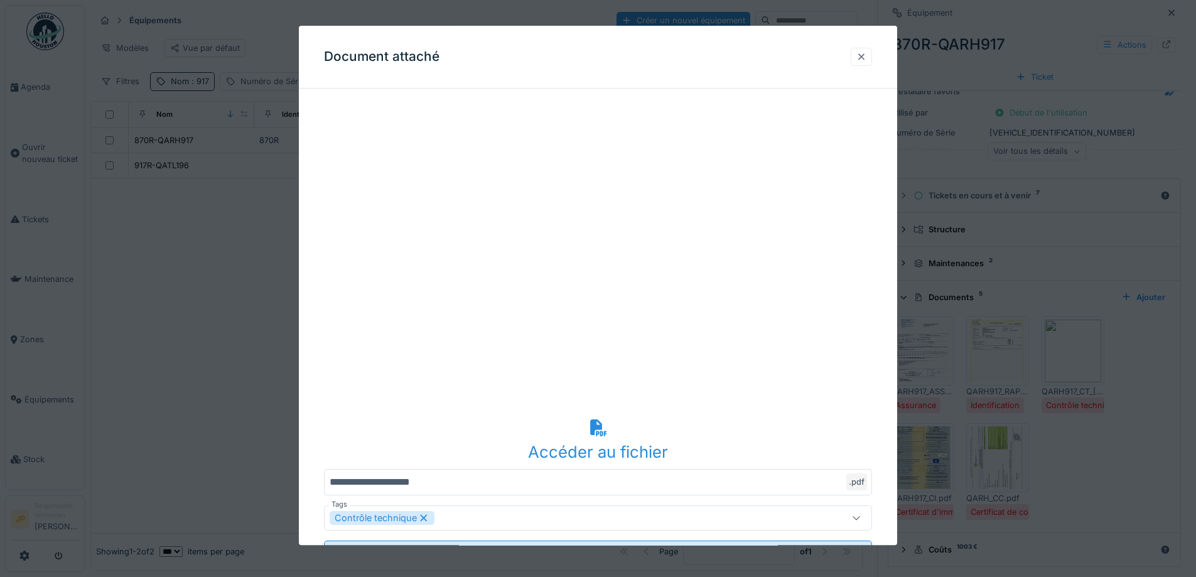
click at [866, 57] on div at bounding box center [861, 57] width 10 height 12
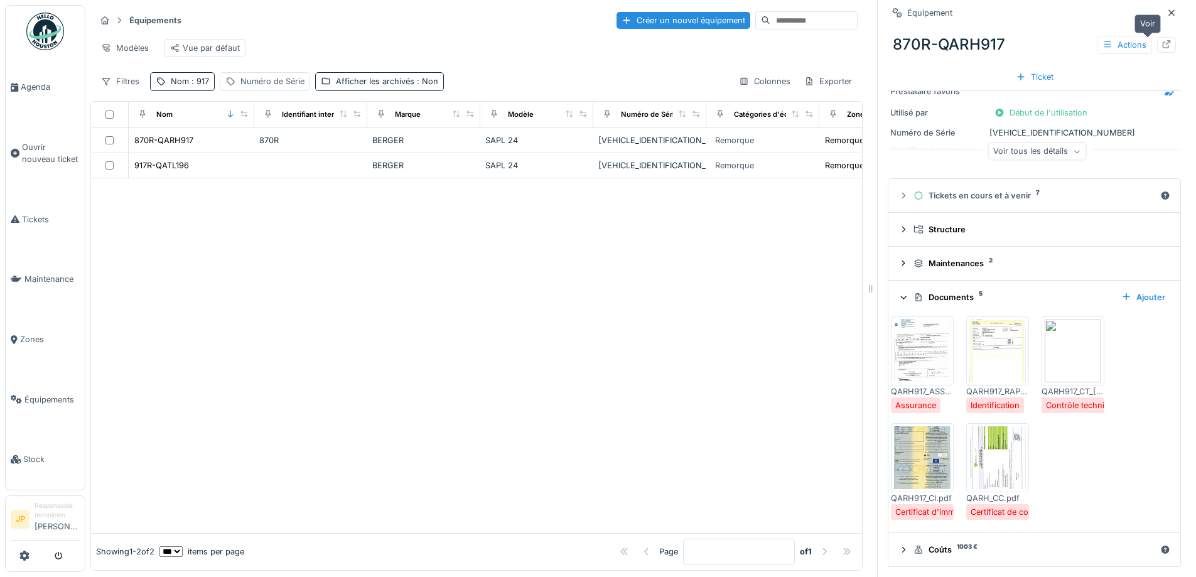
click at [1161, 46] on icon at bounding box center [1166, 44] width 10 height 8
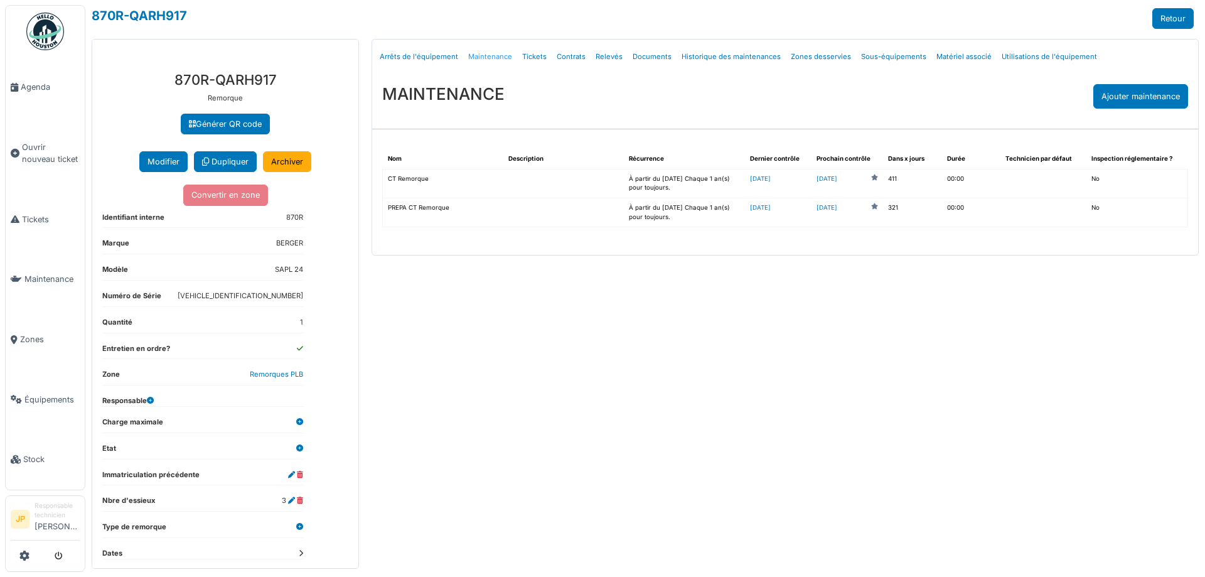
click at [488, 57] on link "Maintenance" at bounding box center [490, 56] width 54 height 29
click at [648, 60] on link "Documents" at bounding box center [652, 56] width 49 height 29
select select "***"
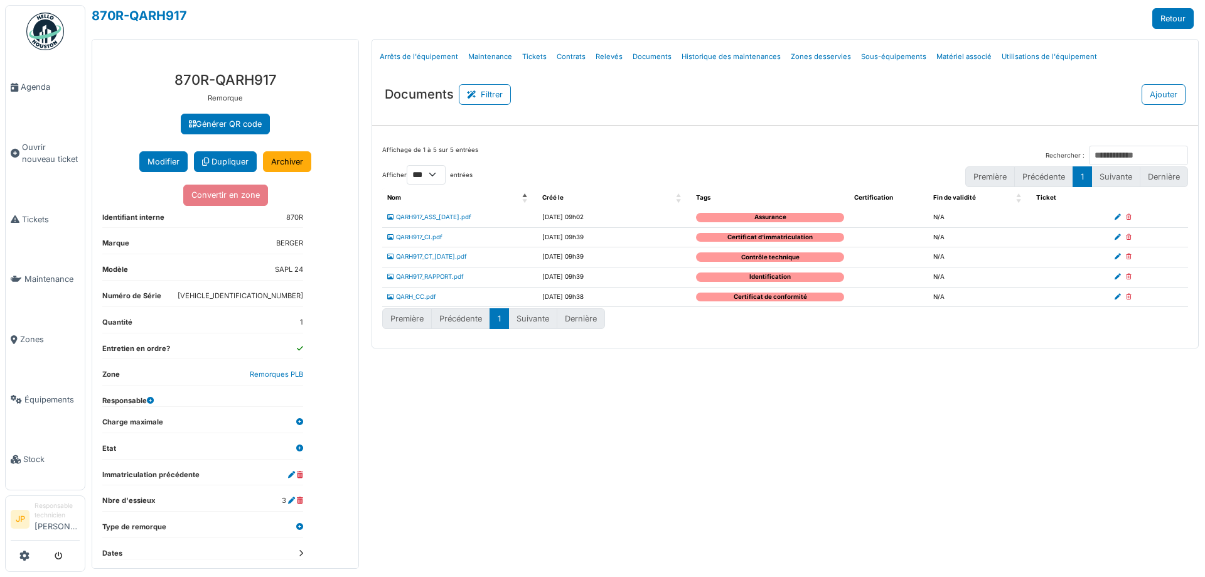
click at [1132, 238] on div at bounding box center [1149, 237] width 68 height 9
click at [1128, 254] on icon at bounding box center [1129, 257] width 6 height 6
click at [1126, 259] on icon at bounding box center [1129, 257] width 6 height 6
select select "***"
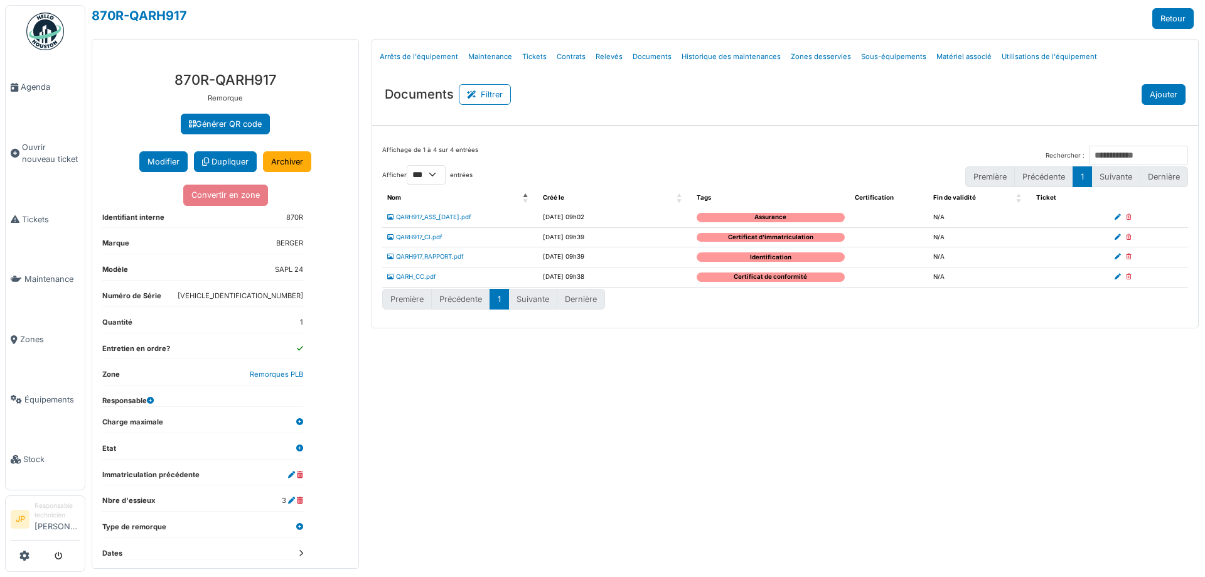
click at [1158, 98] on button "Ajouter" at bounding box center [1164, 94] width 44 height 21
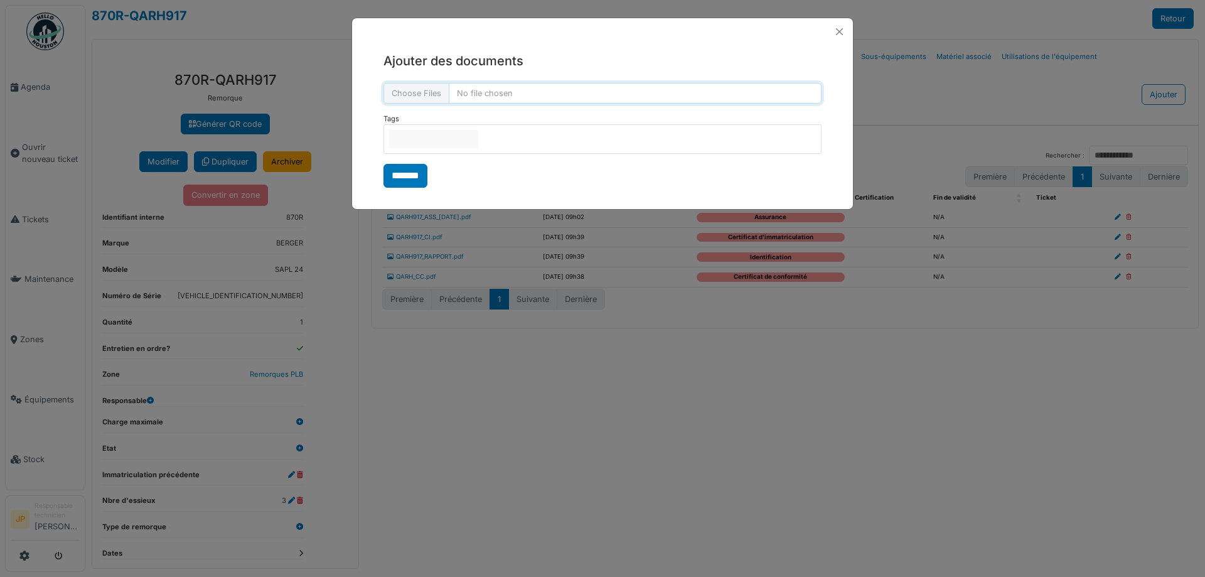
click at [433, 100] on input "file" at bounding box center [602, 93] width 438 height 21
type input "**********"
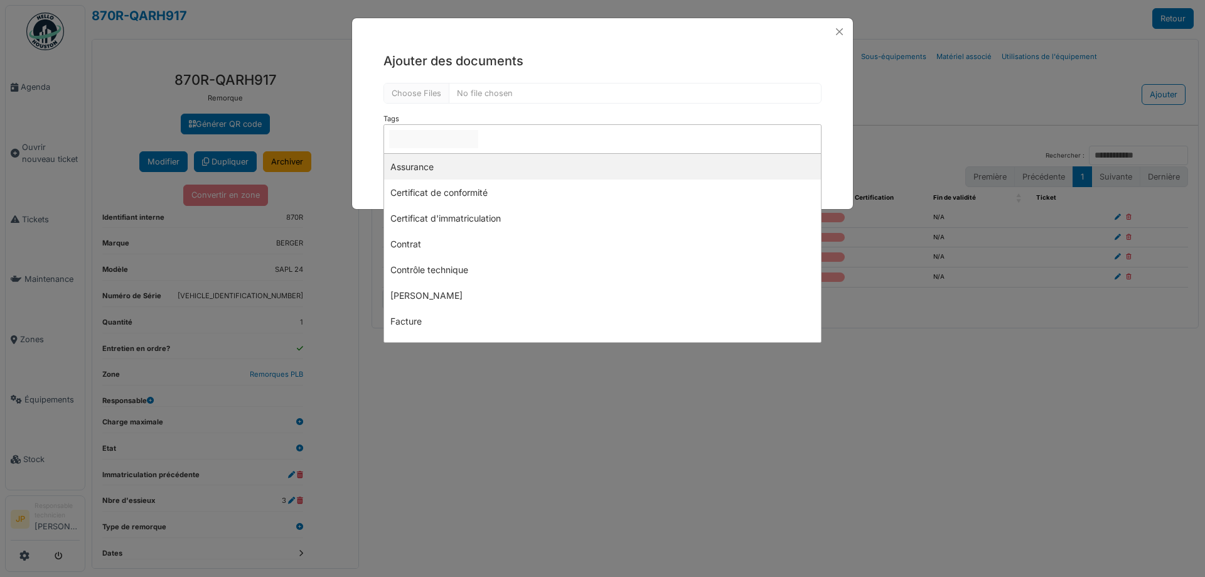
click at [478, 141] on input "null" at bounding box center [433, 139] width 89 height 18
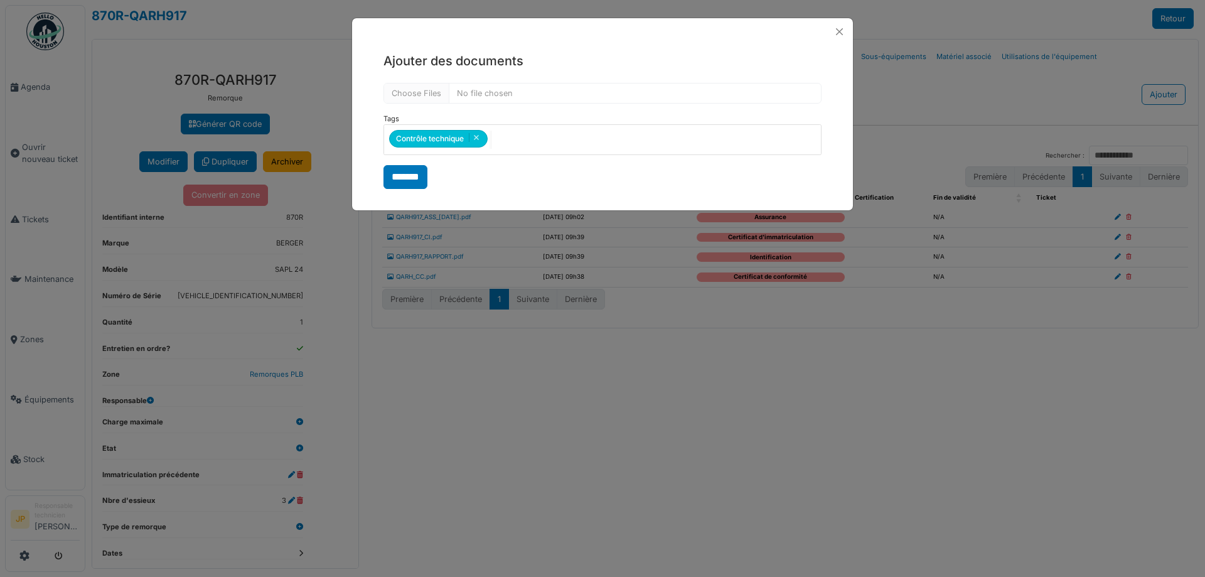
click at [548, 46] on div "**********" at bounding box center [602, 120] width 501 height 150
click at [420, 178] on input "*******" at bounding box center [405, 177] width 44 height 24
select select "***"
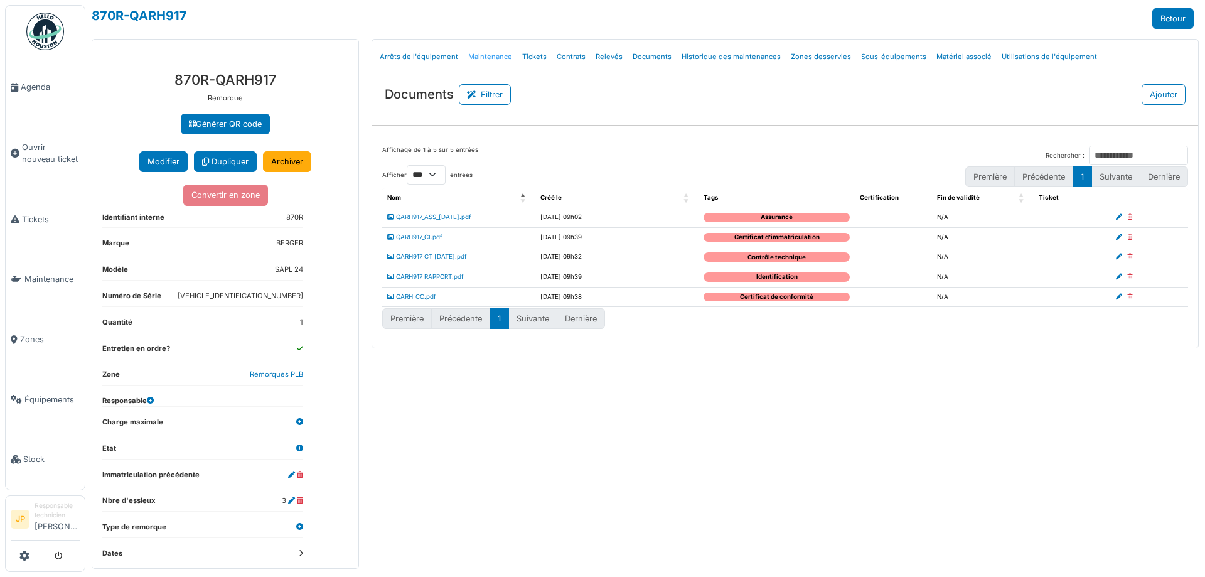
click at [498, 50] on link "Maintenance" at bounding box center [490, 56] width 54 height 29
